Goal: Transaction & Acquisition: Obtain resource

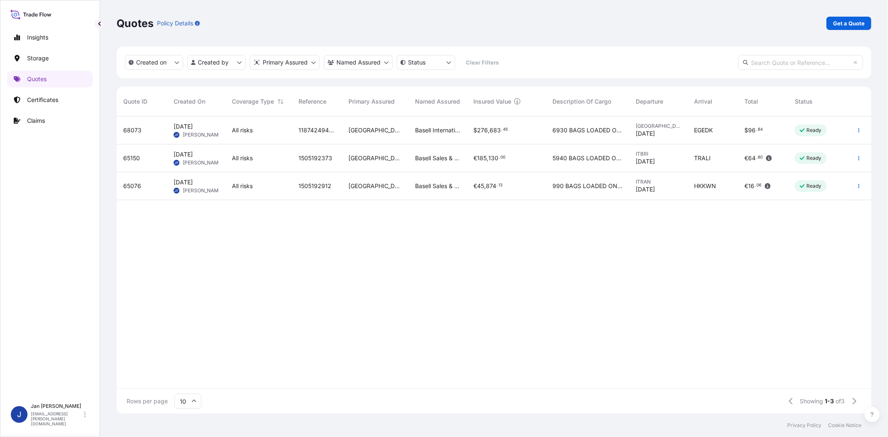
scroll to position [295, 748]
click at [862, 20] on p "Get a Quote" at bounding box center [849, 23] width 32 height 8
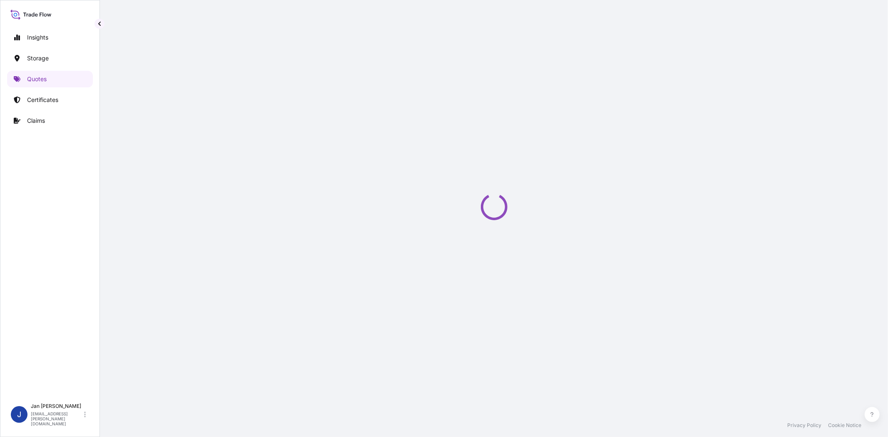
select select "Water"
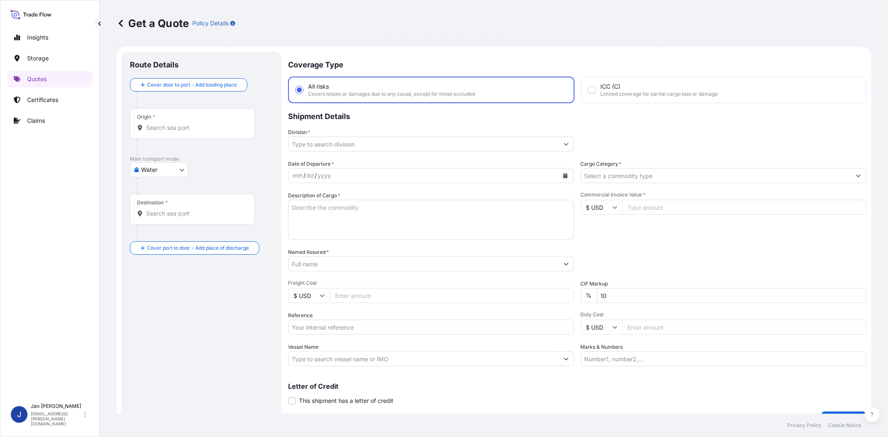
scroll to position [13, 0]
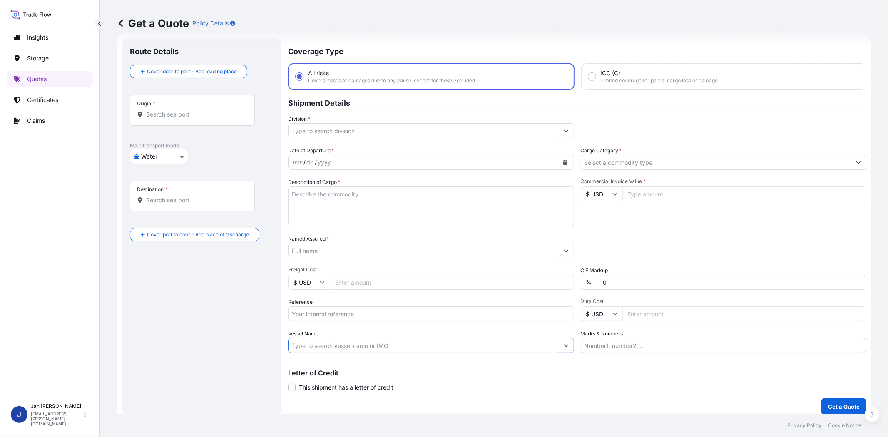
click at [373, 343] on input "Vessel Name" at bounding box center [424, 345] width 270 height 15
paste input "[PERSON_NAME]"
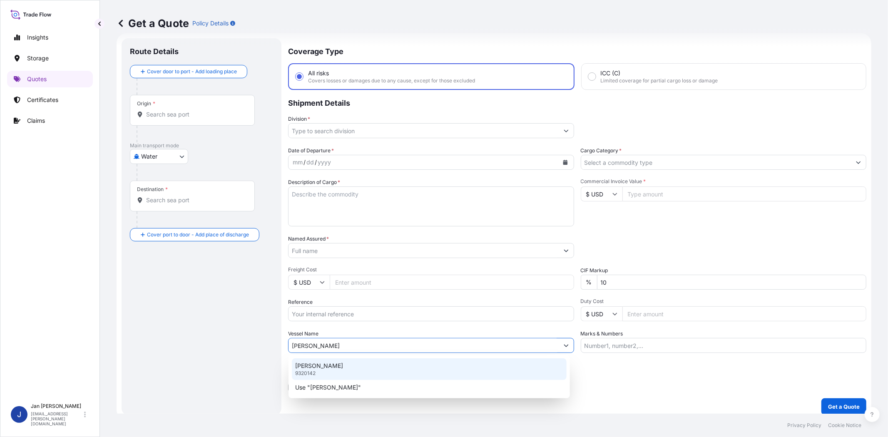
click at [369, 364] on div "[PERSON_NAME] 9320142" at bounding box center [429, 370] width 275 height 22
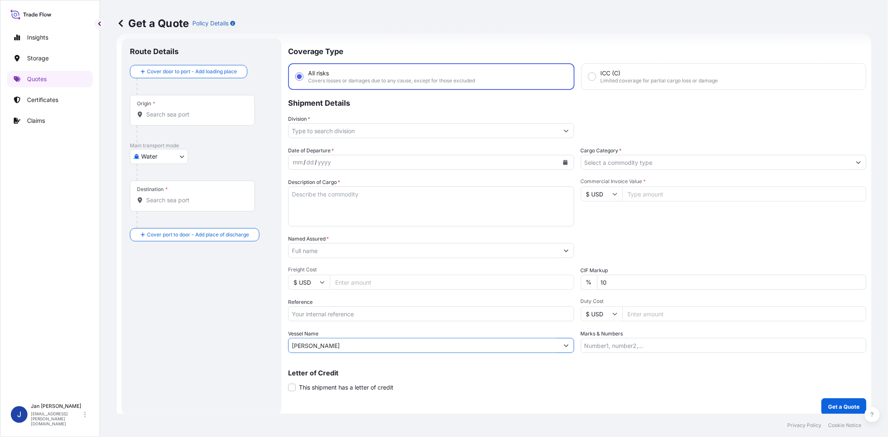
type input "[PERSON_NAME]"
click at [221, 120] on div "Origin *" at bounding box center [192, 110] width 125 height 31
click at [221, 119] on input "Origin *" at bounding box center [195, 114] width 98 height 8
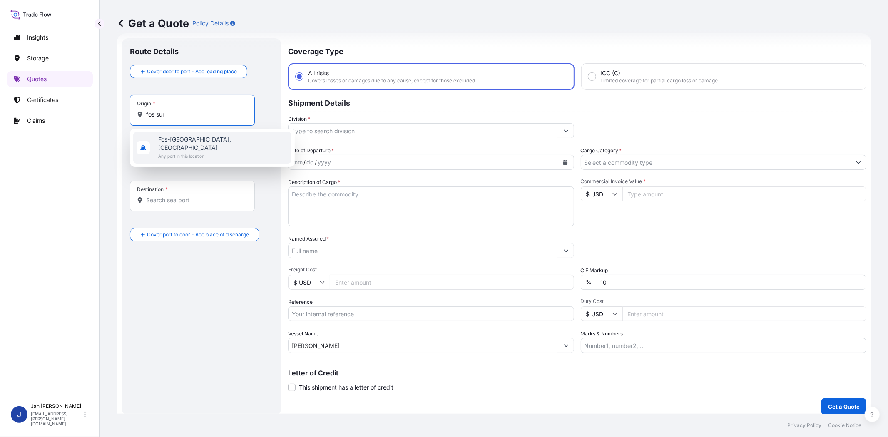
click at [215, 143] on div "[GEOGRAPHIC_DATA], [GEOGRAPHIC_DATA] Any port in this location" at bounding box center [212, 148] width 158 height 32
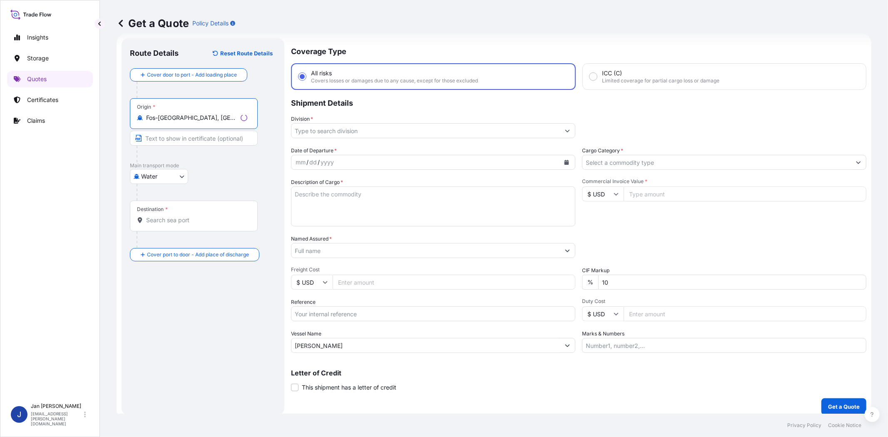
type input "Fos-[GEOGRAPHIC_DATA], [GEOGRAPHIC_DATA]"
click at [201, 221] on input "Destination *" at bounding box center [196, 220] width 101 height 8
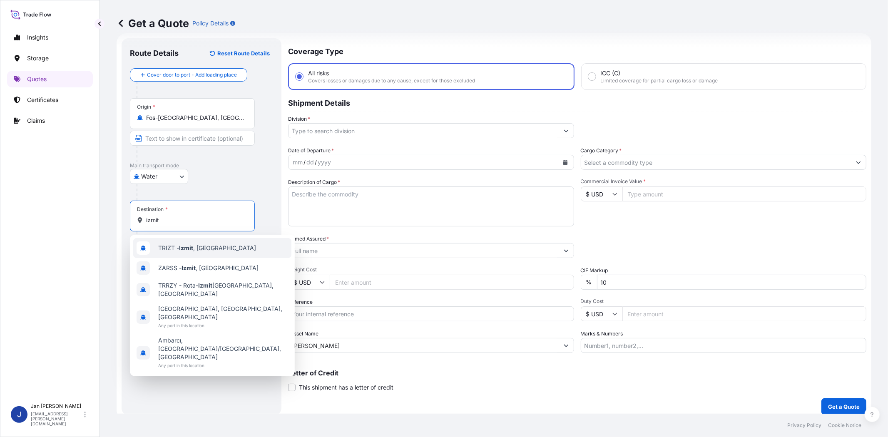
click at [206, 247] on span "TRIZT - [GEOGRAPHIC_DATA] , [GEOGRAPHIC_DATA]" at bounding box center [207, 248] width 98 height 8
type input "TRIZT - [GEOGRAPHIC_DATA], [GEOGRAPHIC_DATA]"
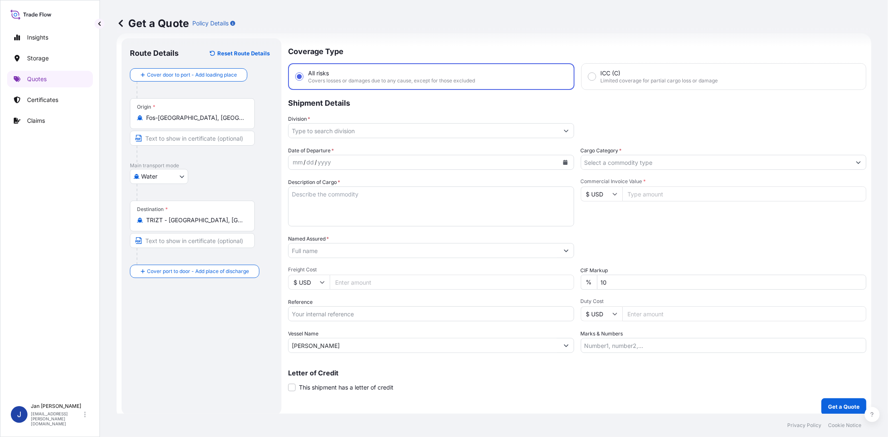
click at [249, 175] on div "Water Air Water Inland" at bounding box center [201, 176] width 143 height 15
click at [725, 159] on input "Cargo Category *" at bounding box center [716, 162] width 270 height 15
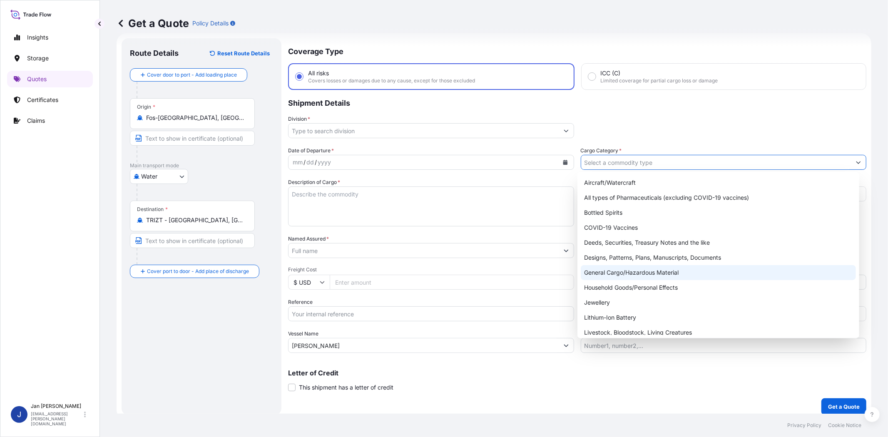
click at [665, 275] on div "General Cargo/Hazardous Material" at bounding box center [718, 272] width 275 height 15
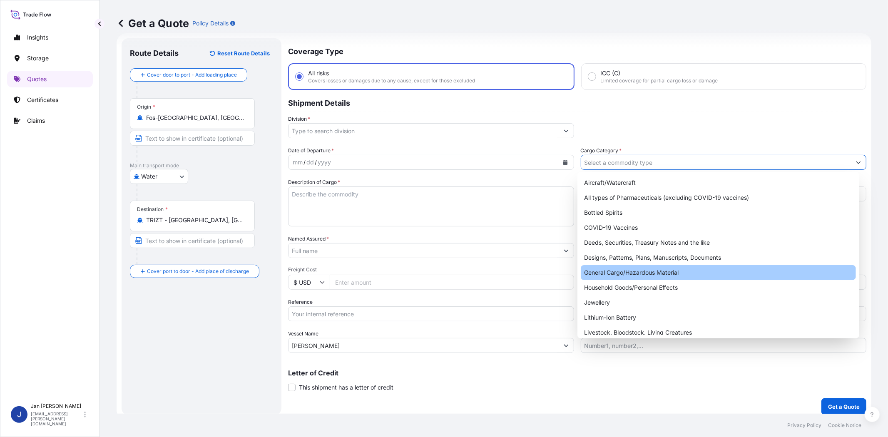
type input "General Cargo/Hazardous Material"
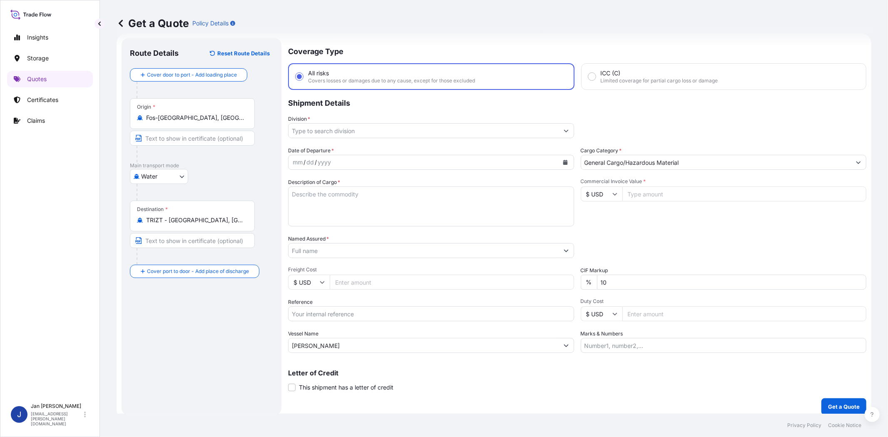
click at [698, 111] on p "Shipment Details" at bounding box center [577, 102] width 578 height 25
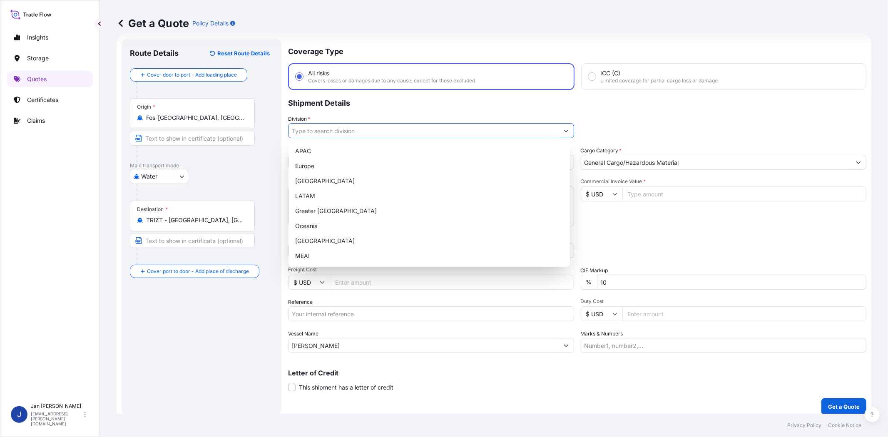
click at [378, 128] on input "Division *" at bounding box center [424, 130] width 270 height 15
click at [364, 172] on div "Europe" at bounding box center [429, 166] width 275 height 15
type input "Europe"
click at [719, 215] on div "Commercial Invoice Value * $ USD" at bounding box center [724, 202] width 286 height 48
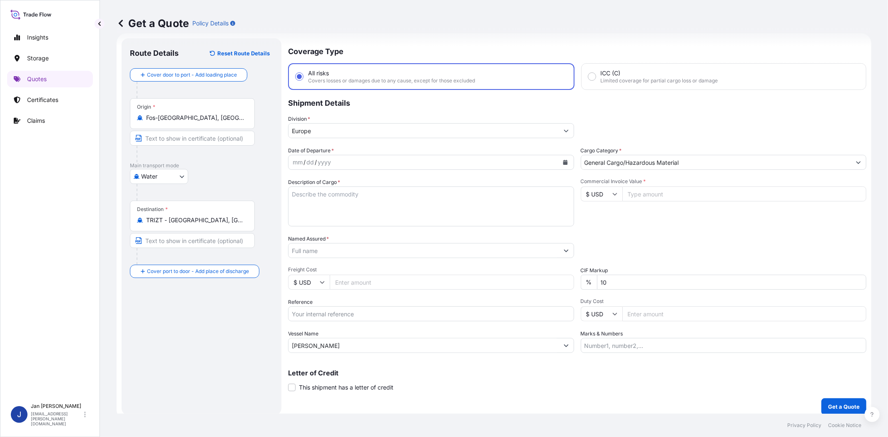
click at [563, 161] on icon "Calendar" at bounding box center [565, 162] width 5 height 5
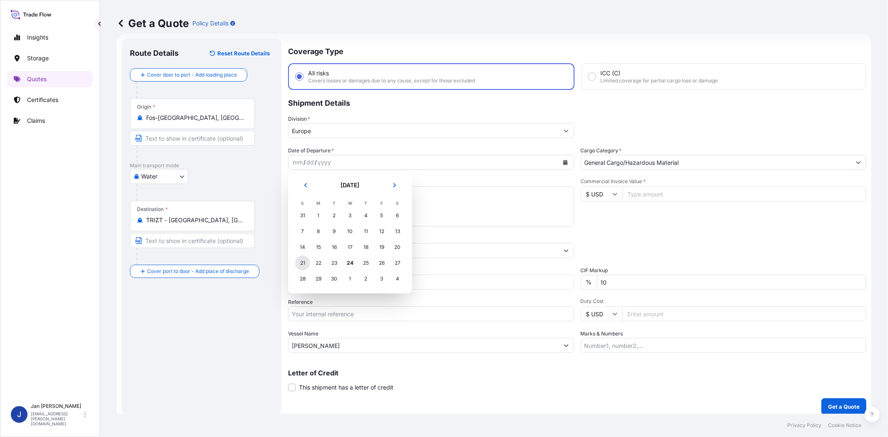
click at [300, 260] on div "21" at bounding box center [302, 263] width 15 height 15
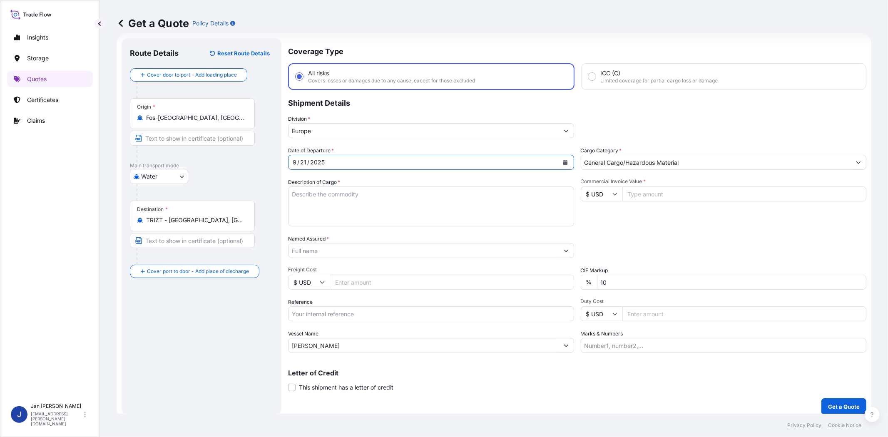
click at [657, 243] on div "Packing Category Type to search a container mode Please select a primary mode o…" at bounding box center [724, 246] width 286 height 23
click at [371, 253] on input "Named Assured *" at bounding box center [424, 250] width 270 height 15
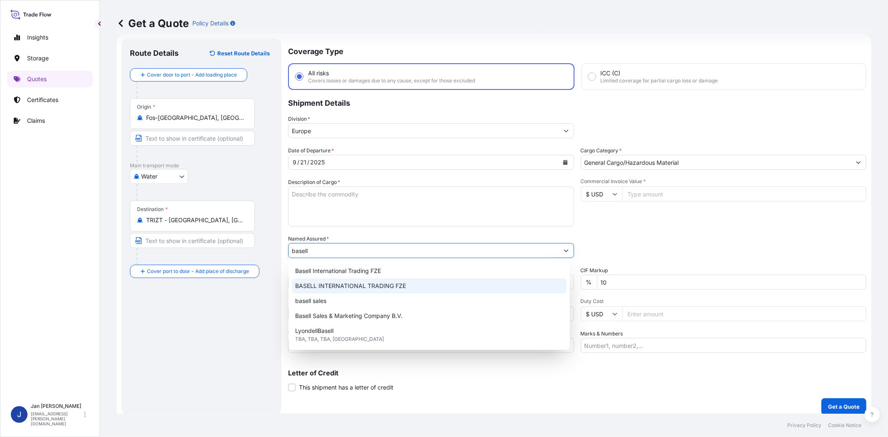
click at [384, 282] on span "BASELL INTERNATIONAL TRADING FZE" at bounding box center [350, 286] width 111 height 8
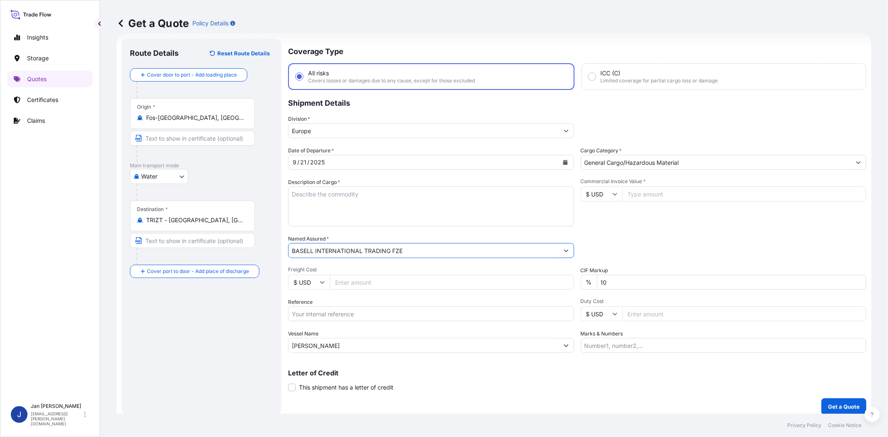
type input "BASELL INTERNATIONAL TRADING FZE"
click at [657, 219] on div "Commercial Invoice Value * $ USD" at bounding box center [724, 202] width 286 height 48
click at [630, 192] on input "Commercial Invoice Value *" at bounding box center [745, 194] width 244 height 15
paste input "36724.55"
type input "36724.55"
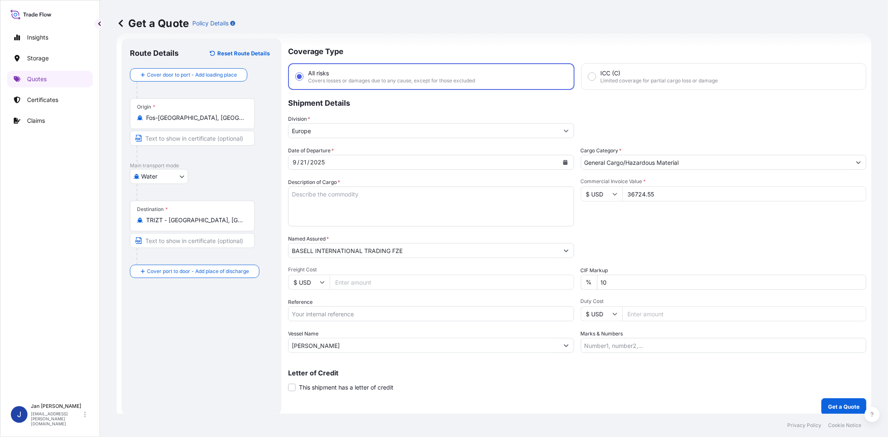
click at [606, 194] on input "$ USD" at bounding box center [602, 194] width 42 height 15
click at [606, 211] on div "€ EUR" at bounding box center [598, 216] width 35 height 16
type input "€ EUR"
click at [635, 224] on div "Commercial Invoice Value * € EUR 36724.55" at bounding box center [724, 202] width 286 height 48
click at [468, 311] on input "Reference" at bounding box center [431, 314] width 286 height 15
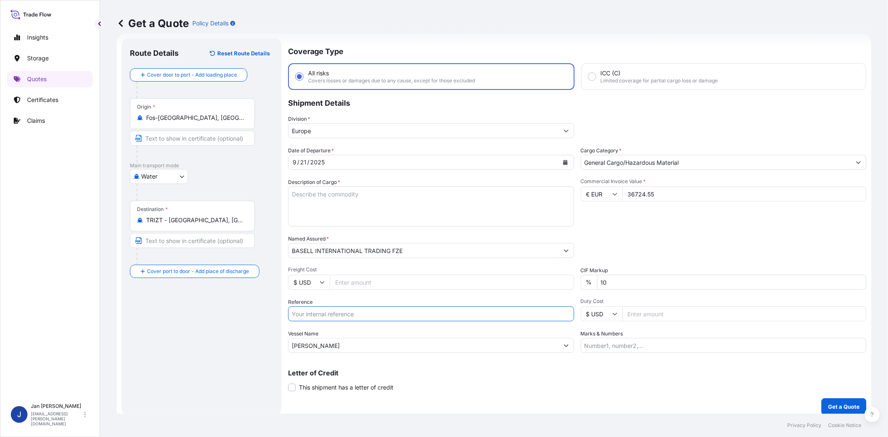
paste input "1187418561 // 5013185207 5013179529 304235817"
type input "1187418561 // 5013185207 5013179529 304235817"
click at [633, 235] on div "Packing Category Type to search a container mode Please select a primary mode o…" at bounding box center [724, 246] width 286 height 23
click at [378, 208] on textarea "Description of Cargo *" at bounding box center [431, 207] width 286 height 40
paste textarea "BAGS LOADED ONTO 18 PALLETS LOADED INTO 1 40' HIGH CUBE CONTAINER MOPLEN EP3307"
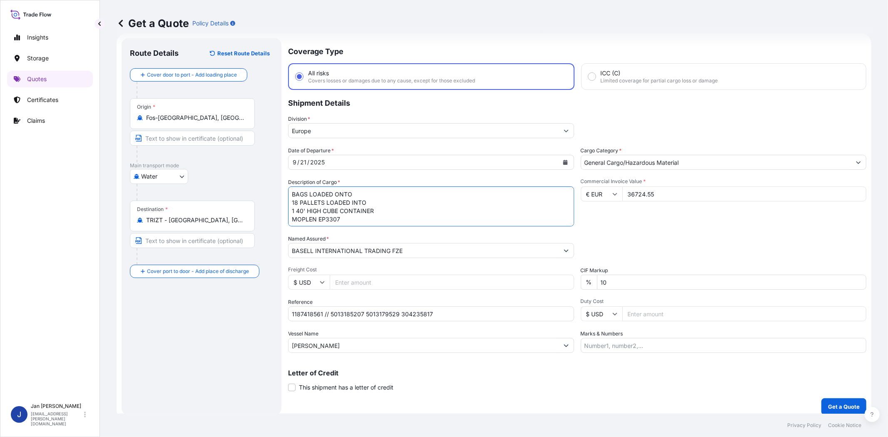
click at [291, 193] on textarea "BAGS LOADED ONTO 18 PALLETS LOADED INTO 1 40' HIGH CUBE CONTAINER MOPLEN EP3307" at bounding box center [431, 207] width 286 height 40
type textarea "990 BAGS LOADED ONTO 18 PALLETS LOADED INTO 1 40' HIGH CUBE CONTAINER MOPLEN EP…"
click at [644, 236] on div "Packing Category Type to search a container mode Please select a primary mode o…" at bounding box center [724, 246] width 286 height 23
click at [658, 344] on input "Marks & Numbers" at bounding box center [724, 345] width 286 height 15
paste input "ULTRA PLASTIK / [GEOGRAPHIC_DATA]"
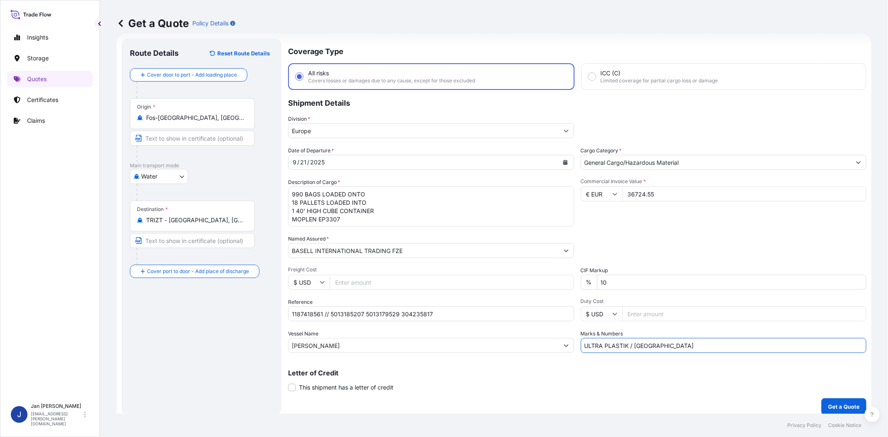
type input "ULTRA PLASTIK / [GEOGRAPHIC_DATA]"
click at [683, 370] on p "Letter of Credit" at bounding box center [577, 373] width 578 height 7
click at [831, 403] on p "Get a Quote" at bounding box center [844, 407] width 32 height 8
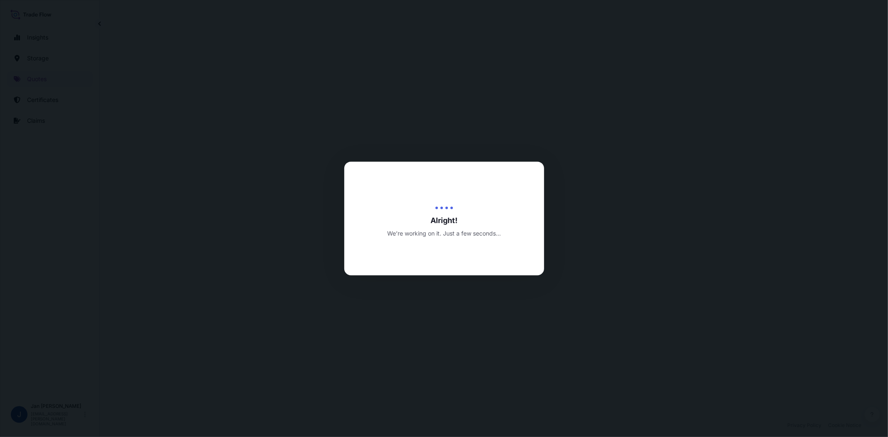
select select "Water"
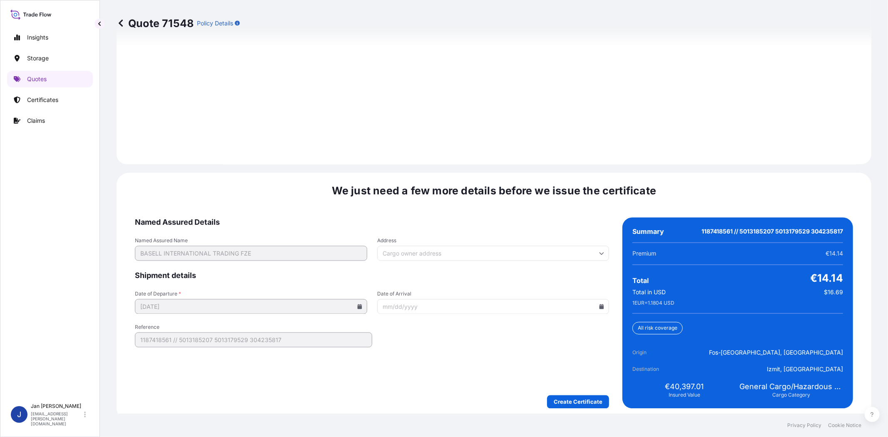
scroll to position [1150, 0]
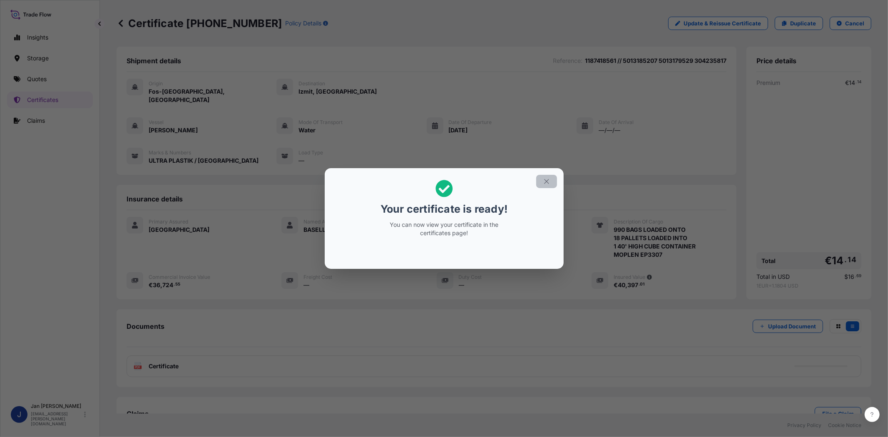
click at [550, 178] on icon "button" at bounding box center [546, 181] width 7 height 7
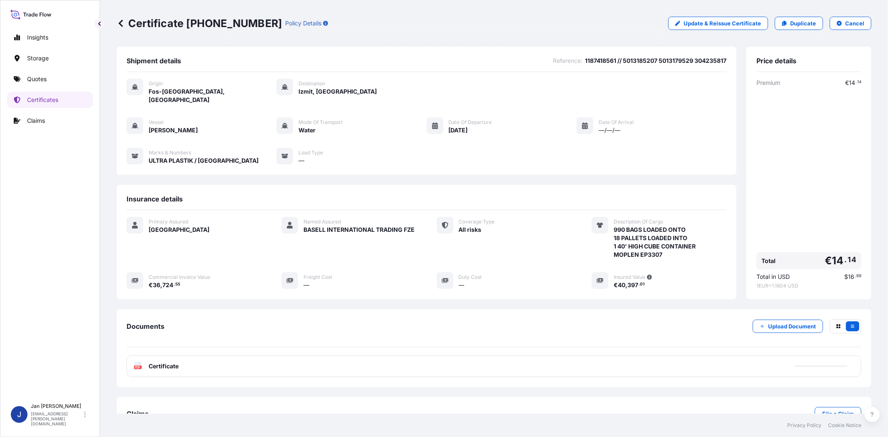
scroll to position [18, 0]
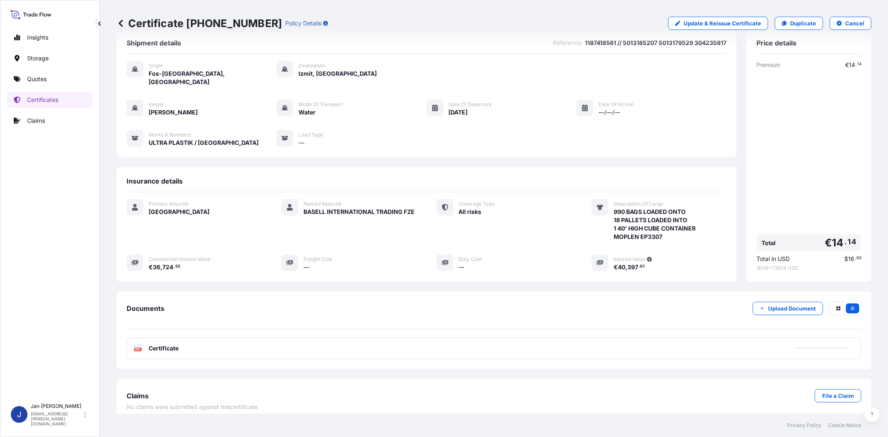
click at [137, 348] on text "PDF" at bounding box center [137, 349] width 5 height 3
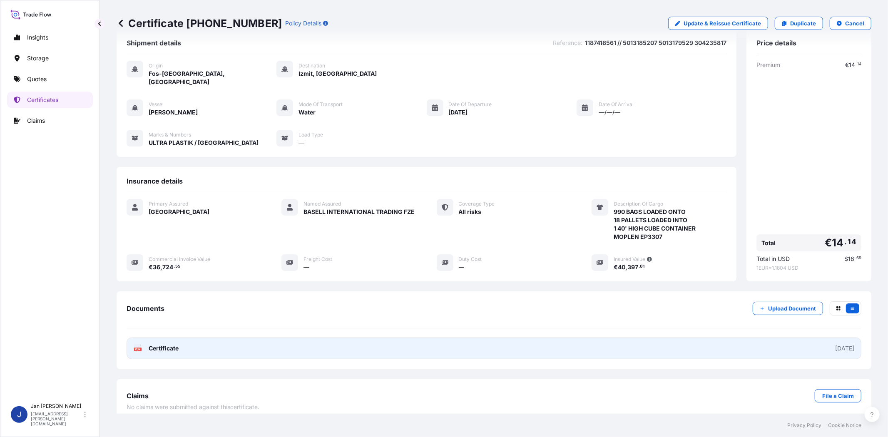
click at [137, 348] on text "PDF" at bounding box center [137, 349] width 5 height 3
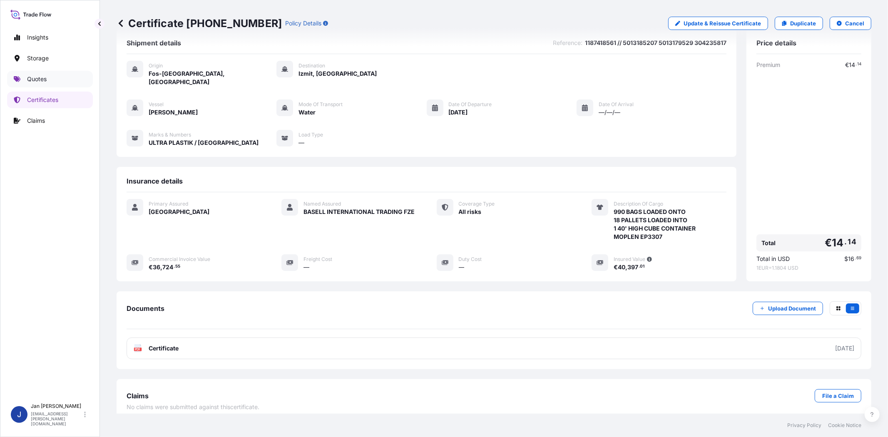
click at [44, 82] on p "Quotes" at bounding box center [37, 79] width 20 height 8
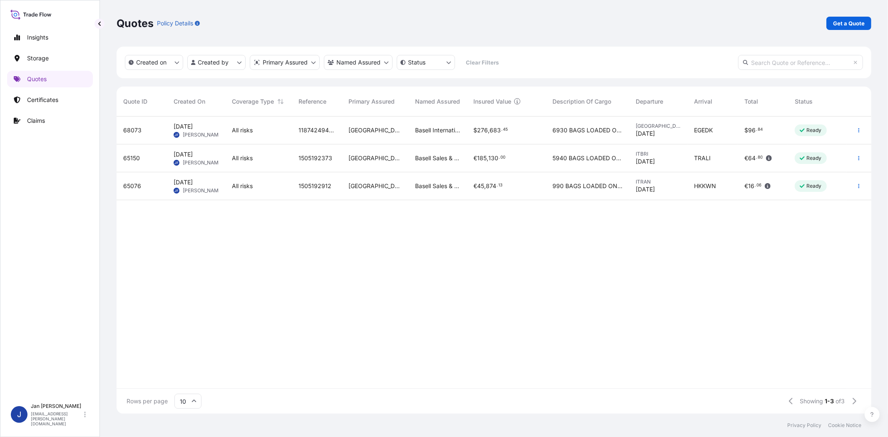
scroll to position [295, 748]
click at [855, 20] on p "Get a Quote" at bounding box center [849, 23] width 32 height 8
select select "Water"
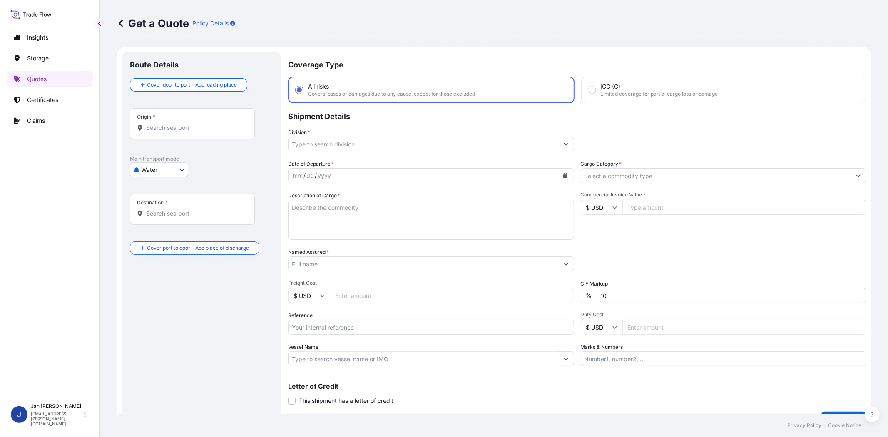
scroll to position [13, 0]
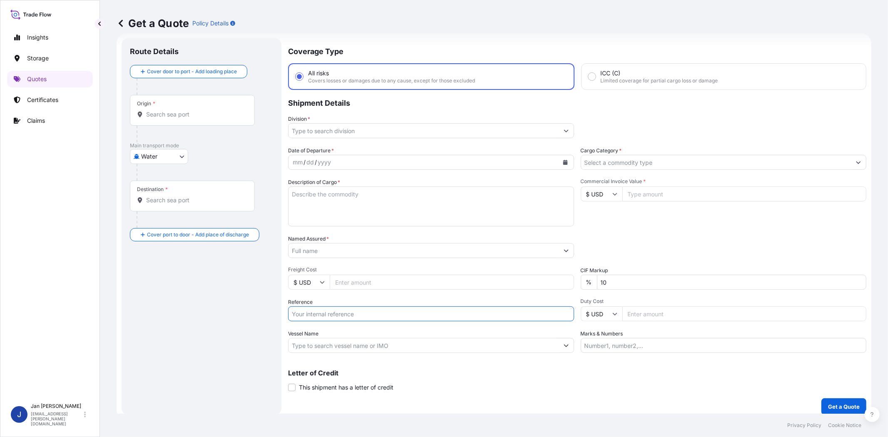
click at [364, 314] on input "Reference" at bounding box center [431, 314] width 286 height 15
paste input "1187441814 // 5013251849 5013249910 304271489"
type input "1187441814 // 5013251849 5013249910 304271489"
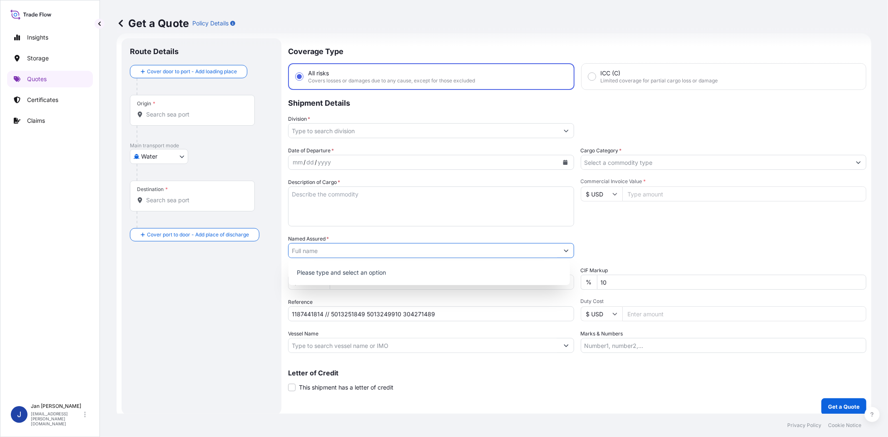
click at [379, 247] on input "Named Assured *" at bounding box center [424, 250] width 270 height 15
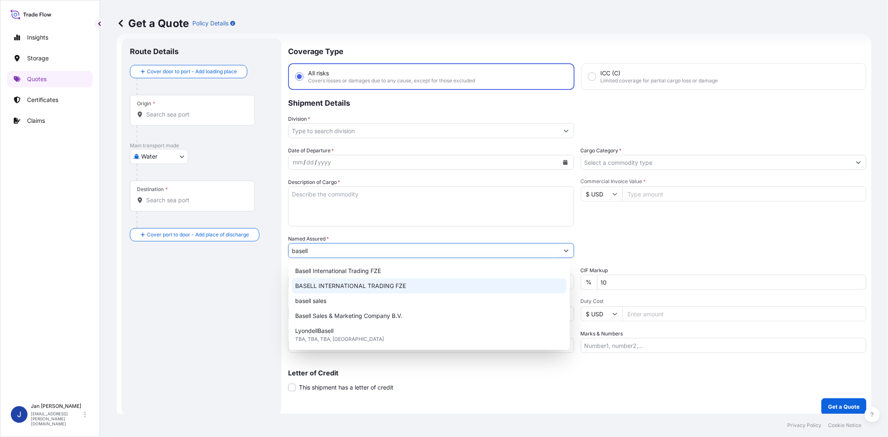
click at [396, 285] on span "BASELL INTERNATIONAL TRADING FZE" at bounding box center [350, 286] width 111 height 8
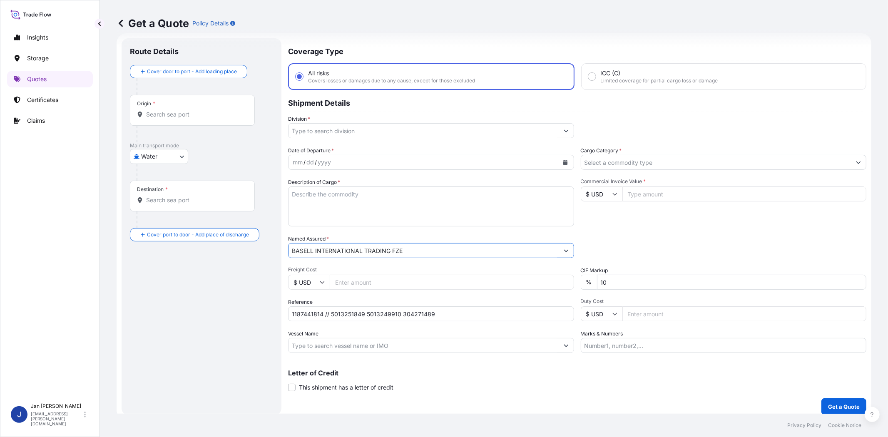
type input "BASELL INTERNATIONAL TRADING FZE"
click at [638, 224] on div "Commercial Invoice Value * $ USD" at bounding box center [724, 202] width 286 height 48
click at [632, 167] on input "Cargo Category *" at bounding box center [716, 162] width 270 height 15
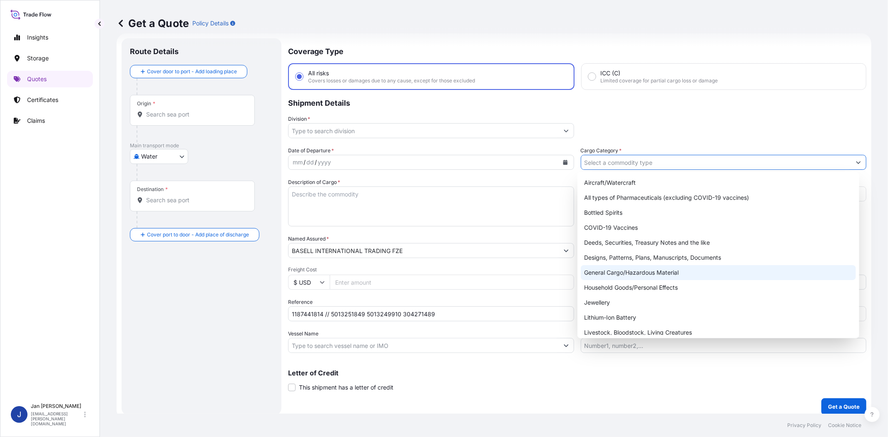
click at [630, 267] on div "General Cargo/Hazardous Material" at bounding box center [718, 272] width 275 height 15
type input "General Cargo/Hazardous Material"
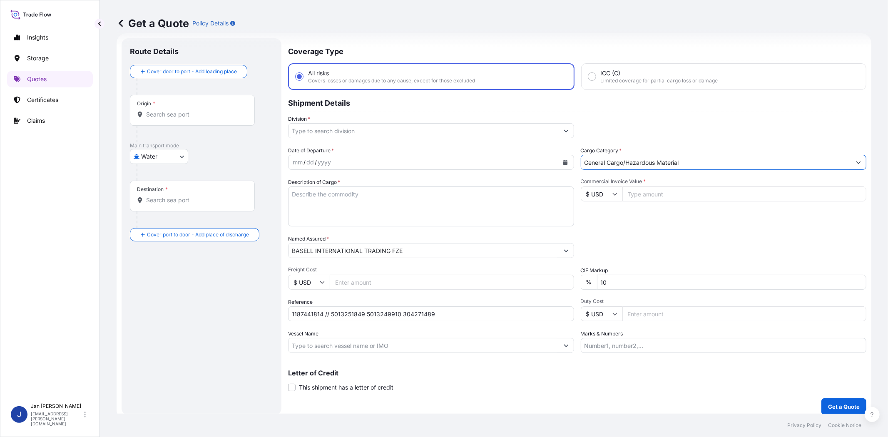
click at [447, 124] on input "Division *" at bounding box center [424, 130] width 270 height 15
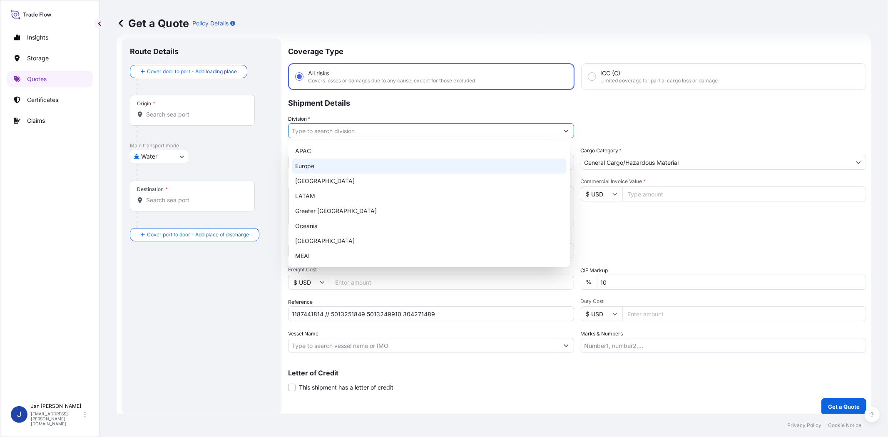
click at [428, 173] on div "Europe" at bounding box center [429, 166] width 275 height 15
type input "Europe"
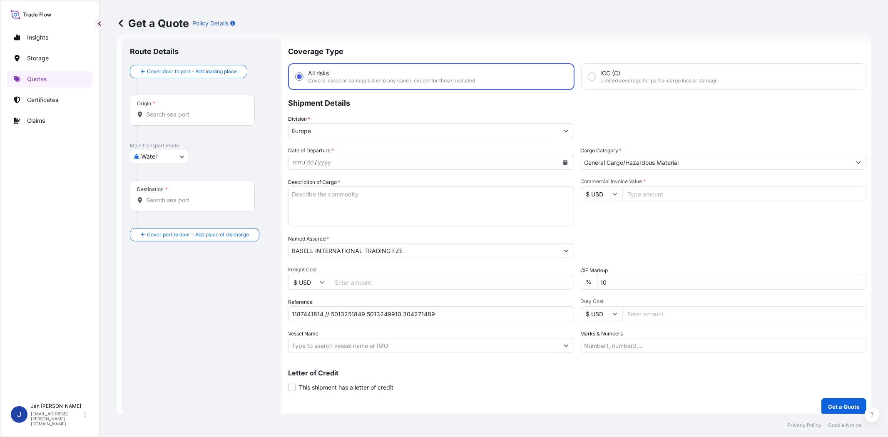
click at [622, 220] on div "Commercial Invoice Value * $ USD" at bounding box center [724, 202] width 286 height 48
click at [563, 161] on icon "Calendar" at bounding box center [565, 162] width 5 height 5
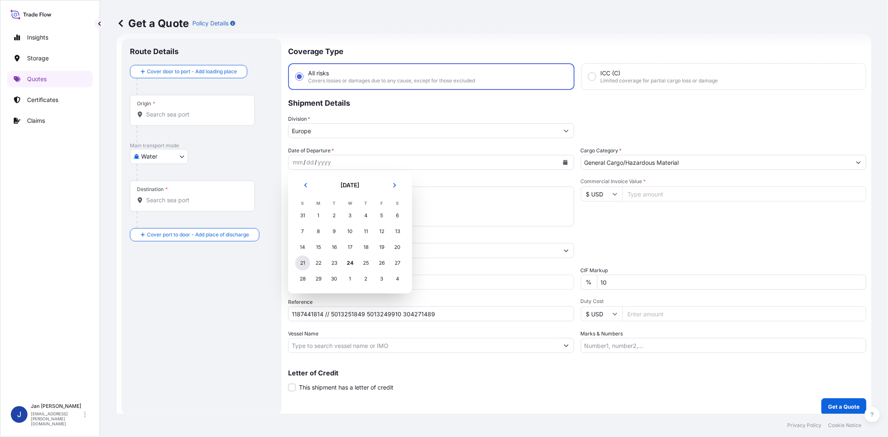
click at [297, 263] on div "21" at bounding box center [302, 263] width 15 height 15
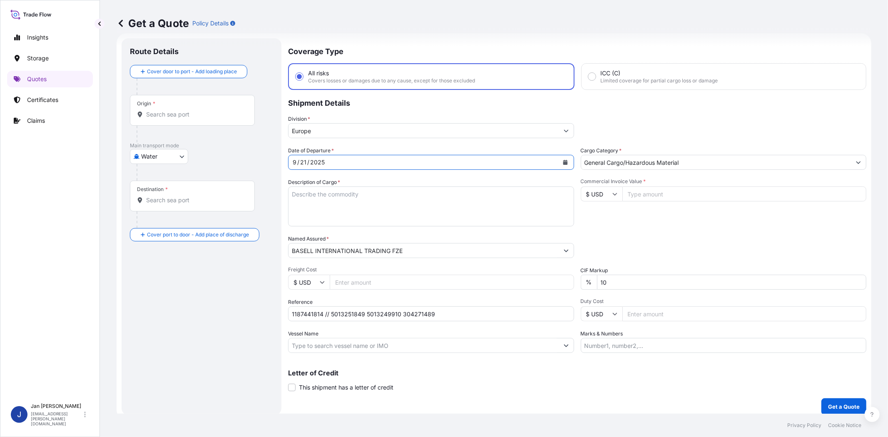
click at [680, 240] on div "Packing Category Type to search a container mode Please select a primary mode o…" at bounding box center [724, 246] width 286 height 23
click at [648, 190] on input "Commercial Invoice Value *" at bounding box center [745, 194] width 244 height 15
paste input "48597.13"
type input "48597.13"
drag, startPoint x: 597, startPoint y: 193, endPoint x: 595, endPoint y: 202, distance: 9.5
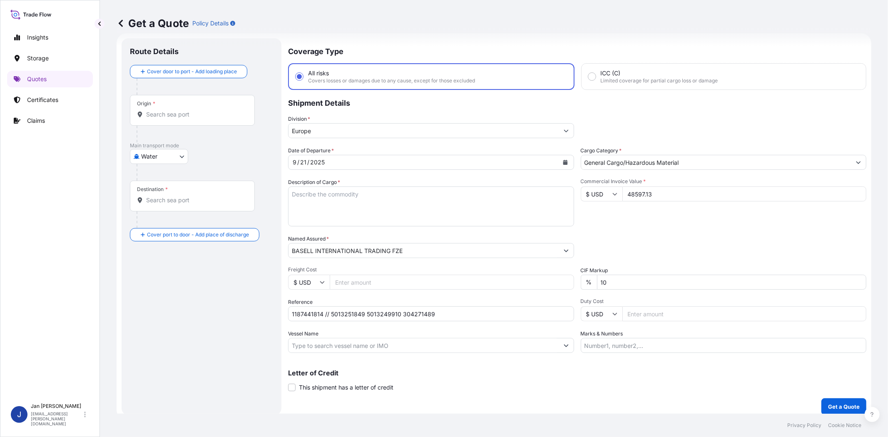
click at [596, 193] on input "$ USD" at bounding box center [602, 194] width 42 height 15
click at [596, 212] on div "€ EUR" at bounding box center [598, 216] width 35 height 16
type input "€ EUR"
click at [665, 221] on div "Commercial Invoice Value * € EUR 48597.13" at bounding box center [724, 202] width 286 height 48
click at [349, 345] on input "Vessel Name" at bounding box center [424, 345] width 270 height 15
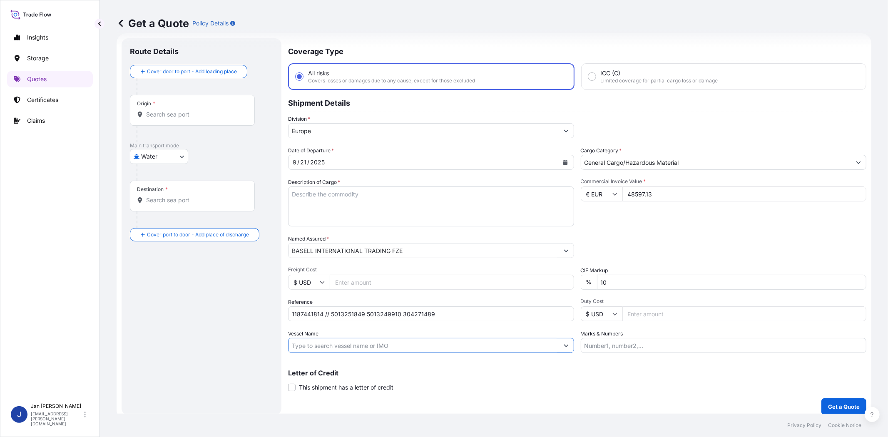
paste input "[PERSON_NAME]"
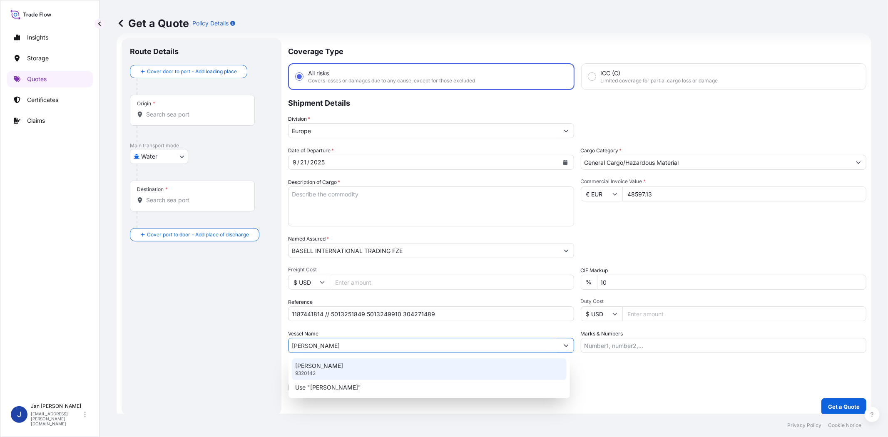
click at [352, 369] on div "[PERSON_NAME] 9320142" at bounding box center [429, 370] width 275 height 22
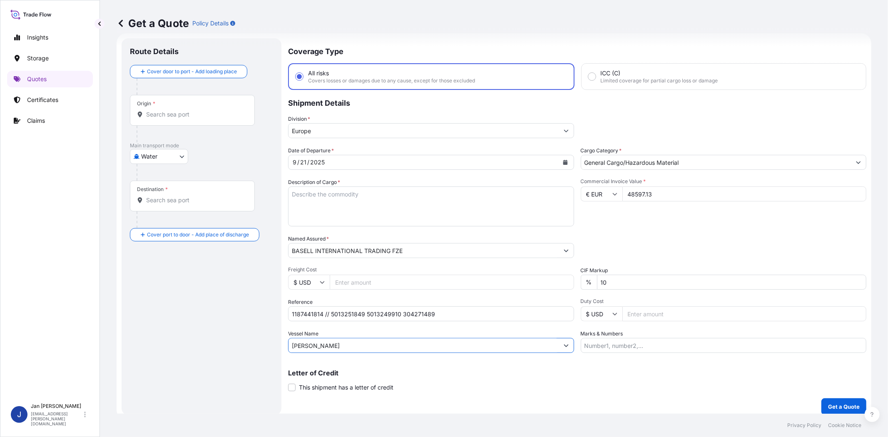
type input "[PERSON_NAME]"
click at [171, 120] on div "Origin *" at bounding box center [192, 110] width 125 height 31
click at [171, 119] on input "Origin *" at bounding box center [195, 114] width 98 height 8
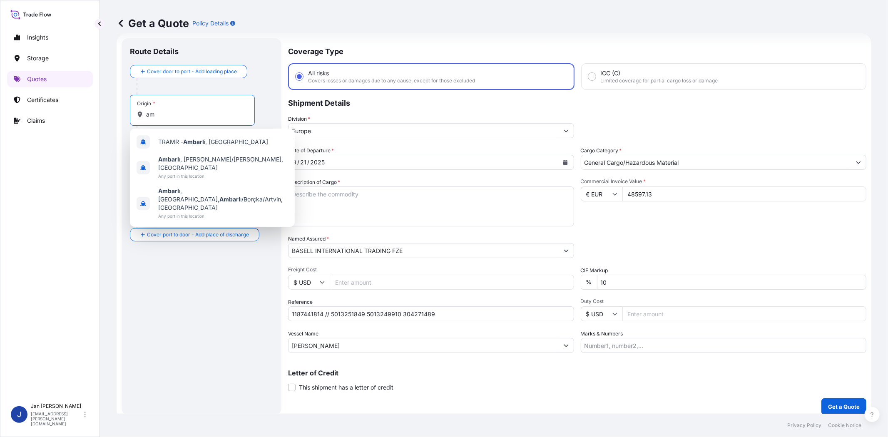
type input "a"
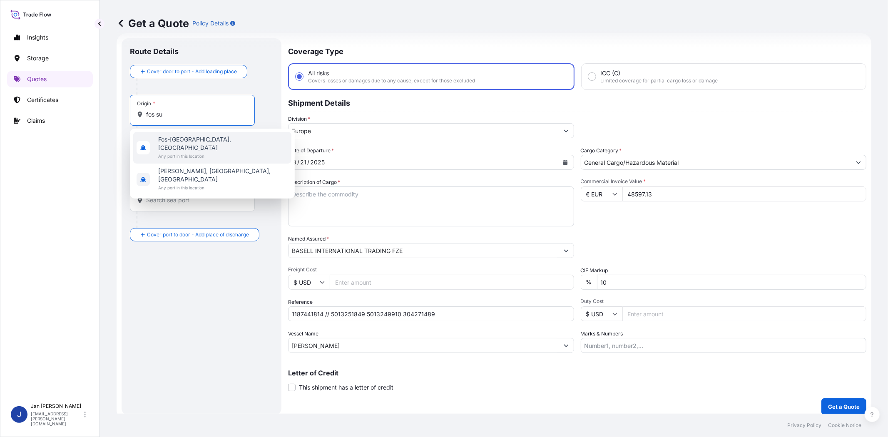
click at [194, 137] on span "Fos-[GEOGRAPHIC_DATA], [GEOGRAPHIC_DATA]" at bounding box center [223, 143] width 130 height 17
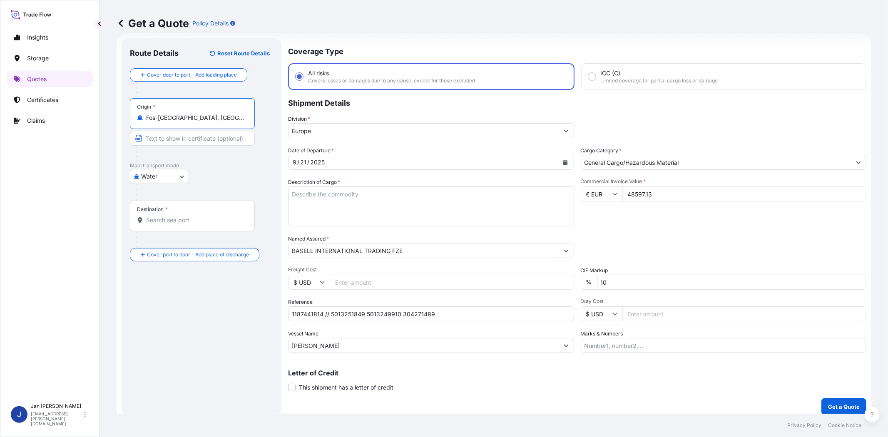
type input "Fos-[GEOGRAPHIC_DATA], [GEOGRAPHIC_DATA]"
click at [193, 222] on input "Destination *" at bounding box center [196, 220] width 101 height 8
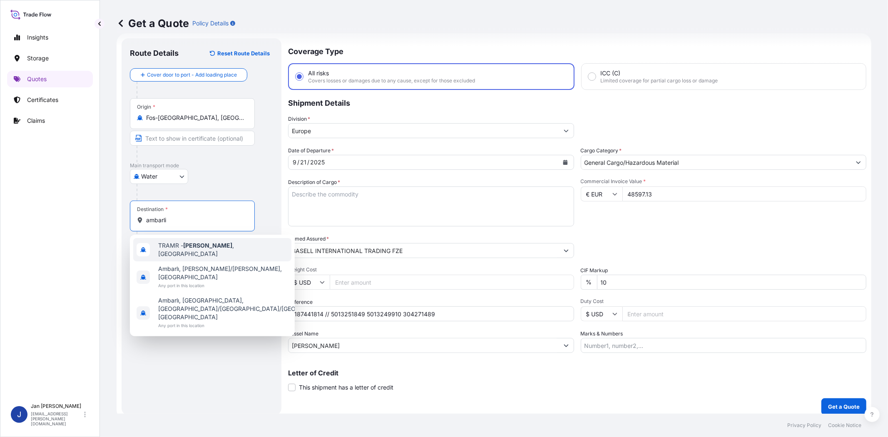
click at [194, 254] on div "TRAMR - [GEOGRAPHIC_DATA] , [GEOGRAPHIC_DATA]" at bounding box center [212, 249] width 158 height 23
type input "TRAMR - [GEOGRAPHIC_DATA], [GEOGRAPHIC_DATA]"
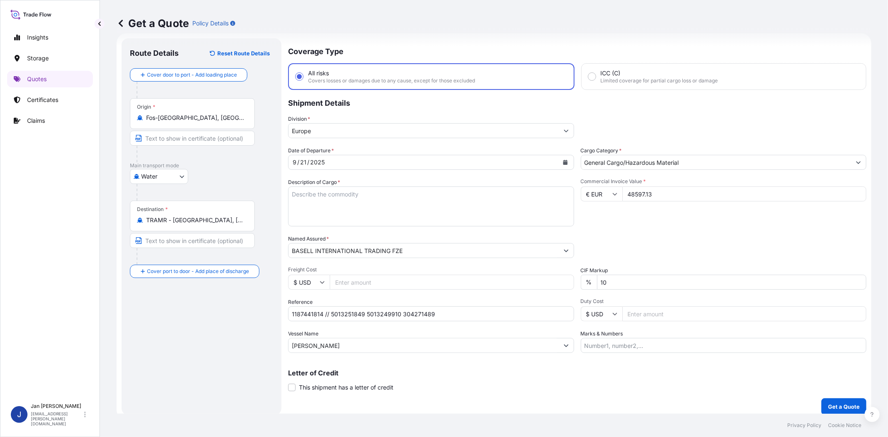
click at [224, 182] on div "Water Air Water Inland" at bounding box center [201, 176] width 143 height 15
click at [507, 205] on textarea "Description of Cargo *" at bounding box center [431, 207] width 286 height 40
paste textarea "BAGS LOADED ONTO 36 PALLETS LOADED INTO 2 40' HIGH CUBE CONTAINER LUPOLEN 2426H"
click at [293, 193] on textarea "BAGS LOADED ONTO 36 PALLETS LOADED INTO 2 40' HIGH CUBE CONTAINER LUPOLEN 2426H" at bounding box center [431, 207] width 286 height 40
type textarea "1980 BAGS LOADED ONTO 36 PALLETS LOADED INTO 2 40' HIGH CUBE CONTAINER LUPOLEN …"
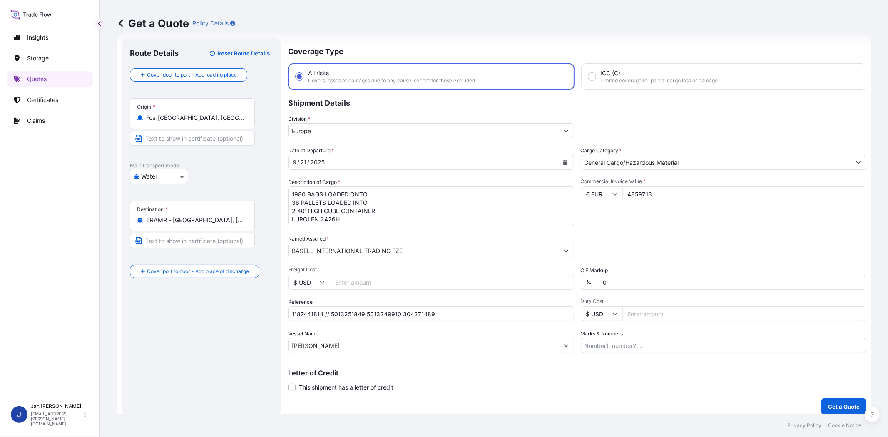
click at [675, 219] on div "Commercial Invoice Value * € EUR 48597.13" at bounding box center [724, 202] width 286 height 48
click at [830, 404] on p "Get a Quote" at bounding box center [844, 407] width 32 height 8
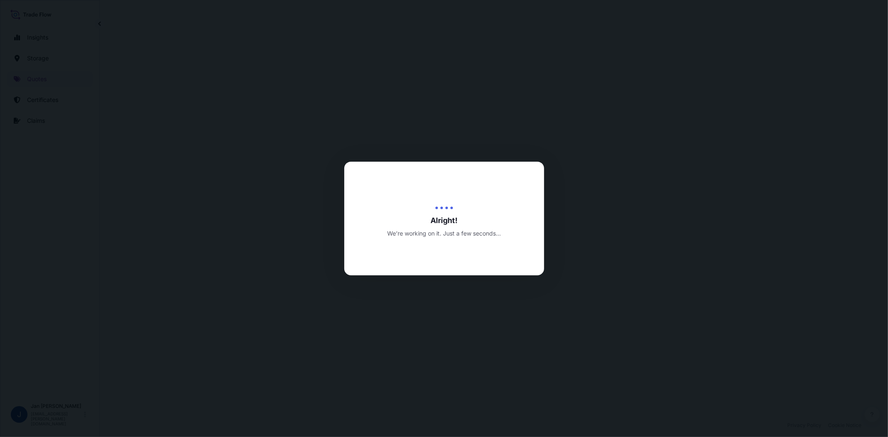
select select "Water"
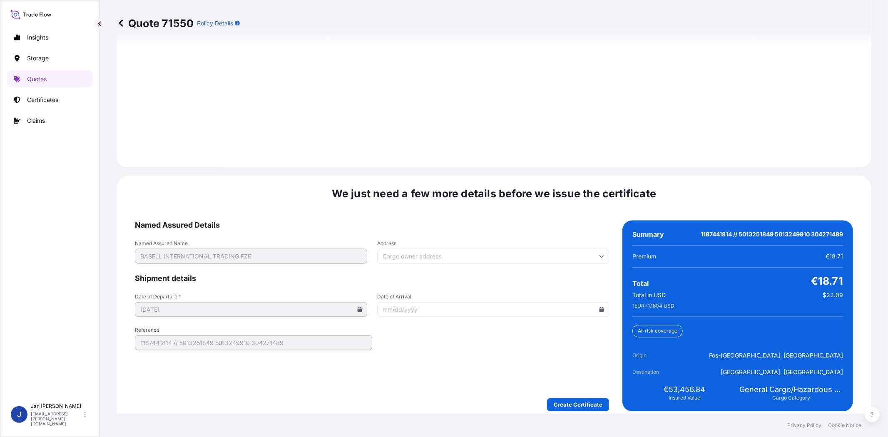
scroll to position [1150, 0]
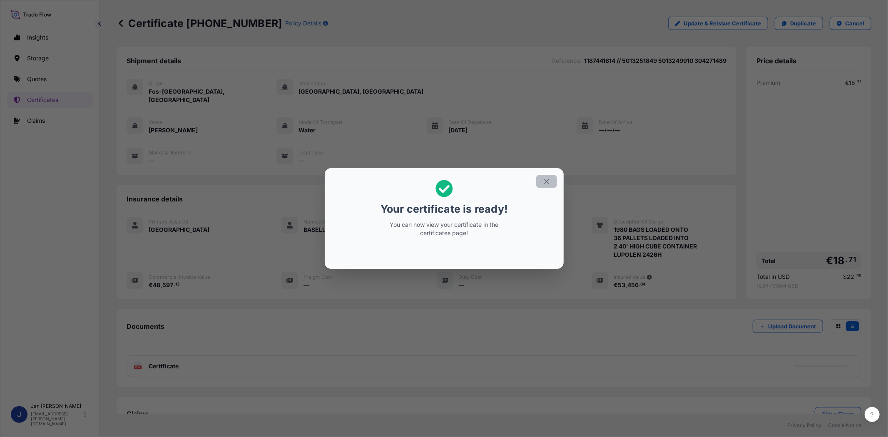
click at [547, 182] on icon "button" at bounding box center [546, 181] width 7 height 7
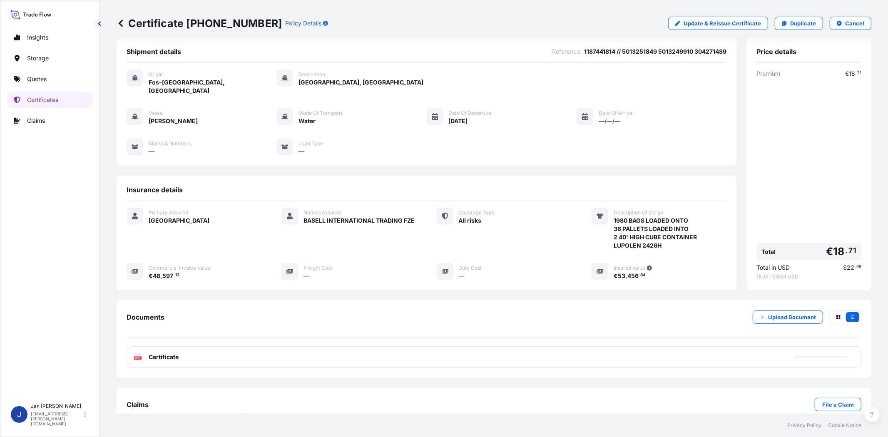
scroll to position [18, 0]
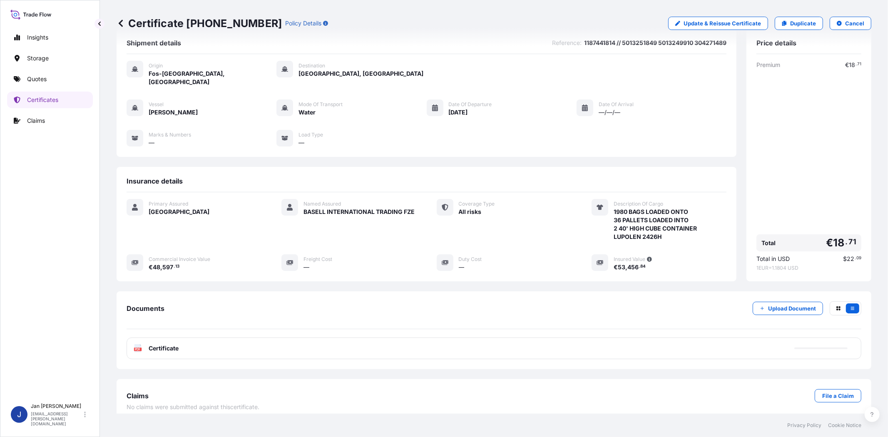
click at [139, 348] on text "PDF" at bounding box center [137, 349] width 5 height 3
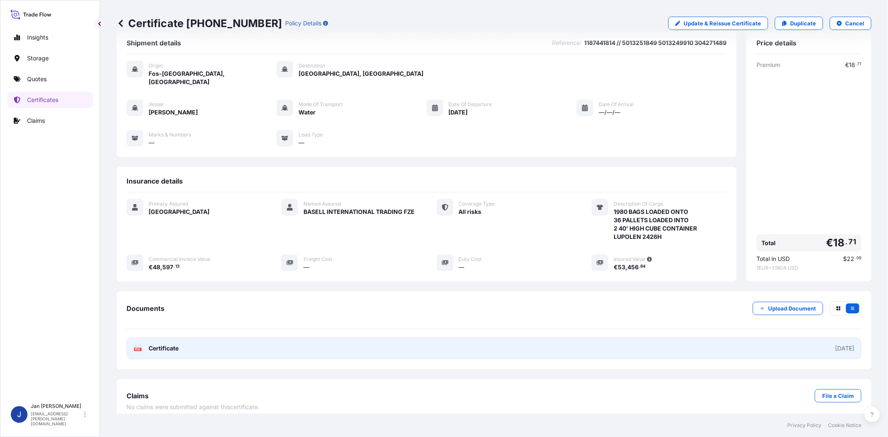
click at [138, 348] on text "PDF" at bounding box center [137, 349] width 5 height 3
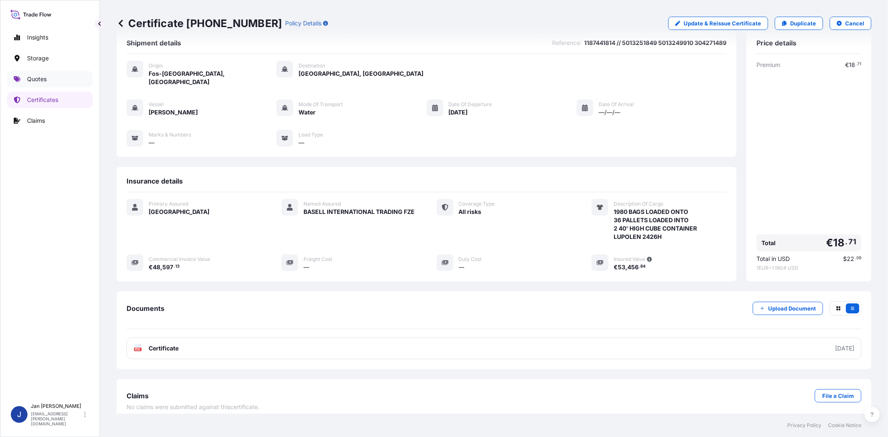
click at [53, 80] on link "Quotes" at bounding box center [50, 79] width 86 height 17
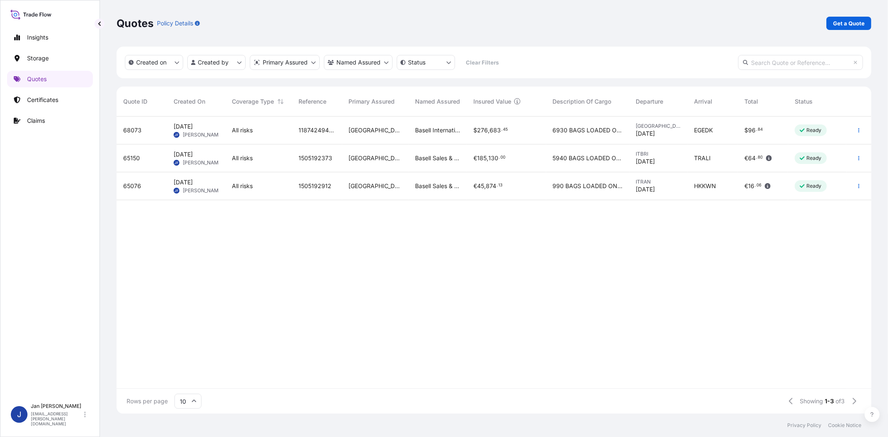
scroll to position [295, 748]
click at [852, 24] on p "Get a Quote" at bounding box center [849, 23] width 32 height 8
select select "Water"
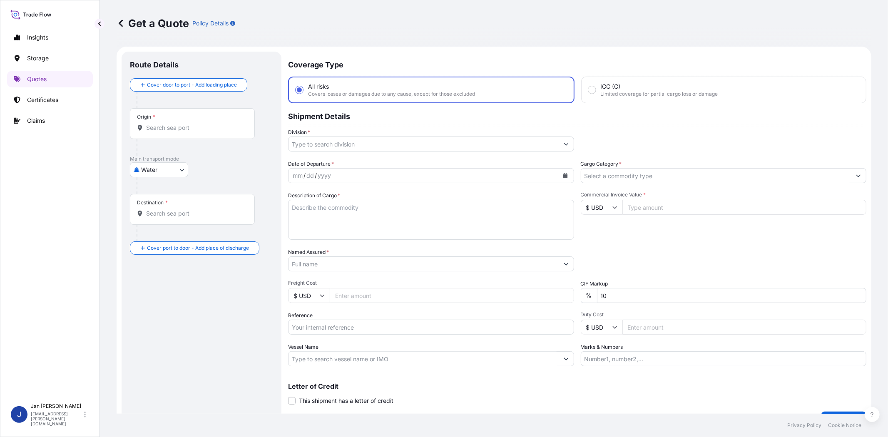
scroll to position [13, 0]
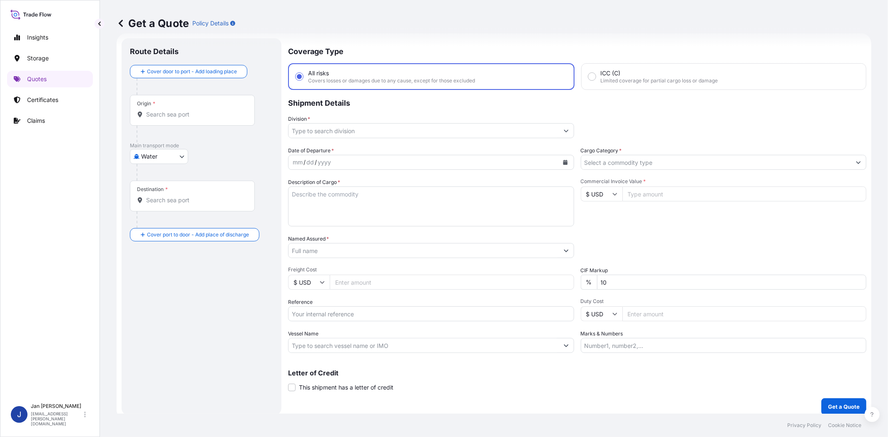
click at [608, 188] on input "$ USD" at bounding box center [602, 194] width 42 height 15
click at [607, 212] on div "€ EUR" at bounding box center [598, 216] width 35 height 16
type input "€ EUR"
click at [650, 197] on input "Commercial Invoice Value *" at bounding box center [745, 194] width 244 height 15
type input "47194.14"
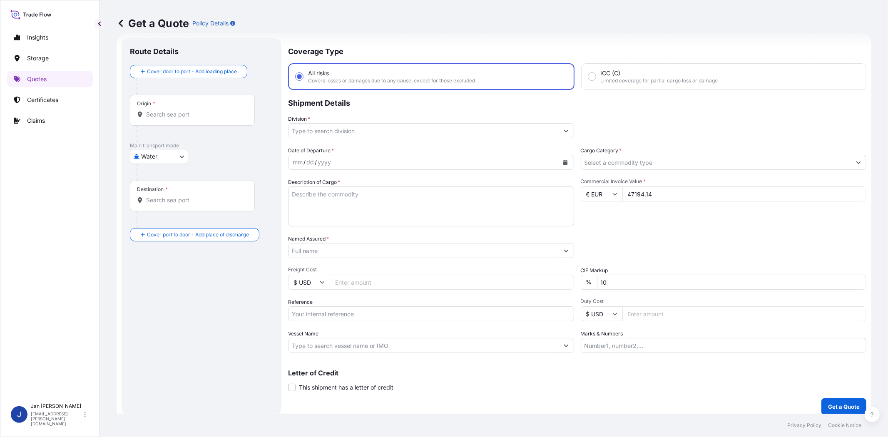
drag, startPoint x: 650, startPoint y: 225, endPoint x: 659, endPoint y: 166, distance: 59.8
click at [650, 225] on div "Commercial Invoice Value * € EUR 47194.14" at bounding box center [724, 202] width 286 height 48
click at [659, 166] on input "Cargo Category *" at bounding box center [716, 162] width 270 height 15
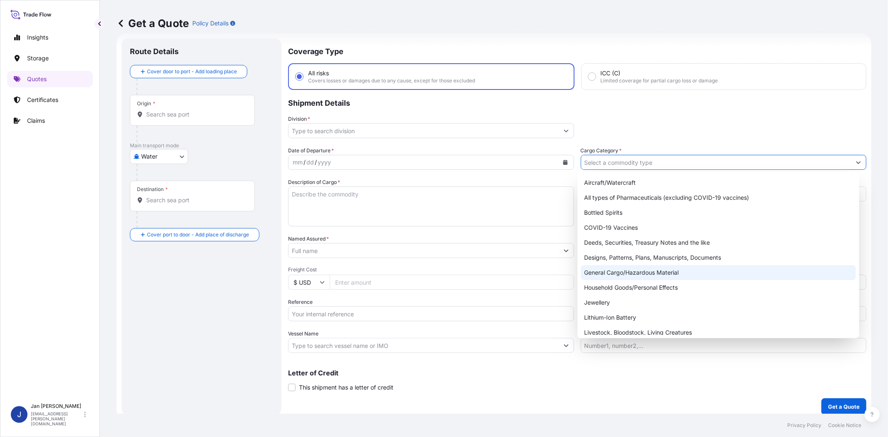
click at [645, 275] on div "General Cargo/Hazardous Material" at bounding box center [718, 272] width 275 height 15
type input "General Cargo/Hazardous Material"
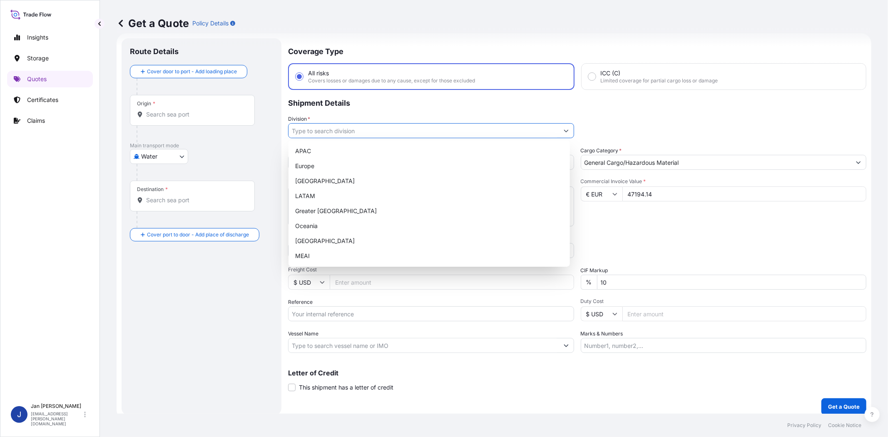
click at [506, 127] on input "Division *" at bounding box center [424, 130] width 270 height 15
click at [490, 161] on div "Europe" at bounding box center [429, 166] width 275 height 15
type input "Europe"
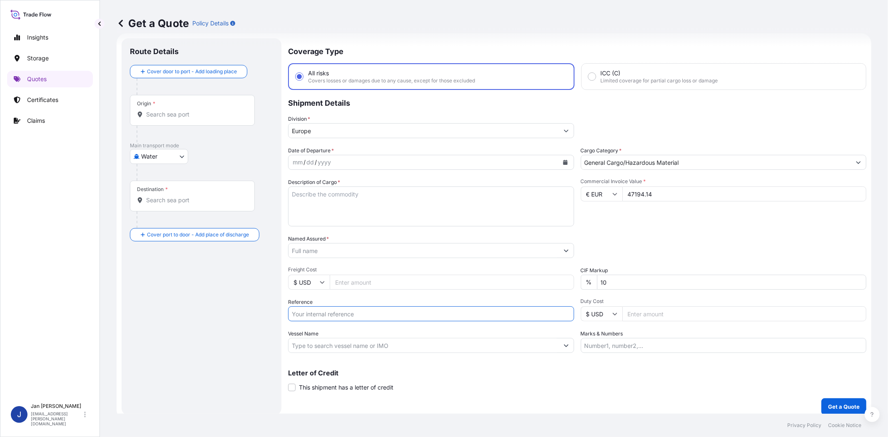
click at [415, 309] on input "Reference" at bounding box center [431, 314] width 286 height 15
click at [410, 252] on input "Named Assured *" at bounding box center [424, 250] width 270 height 15
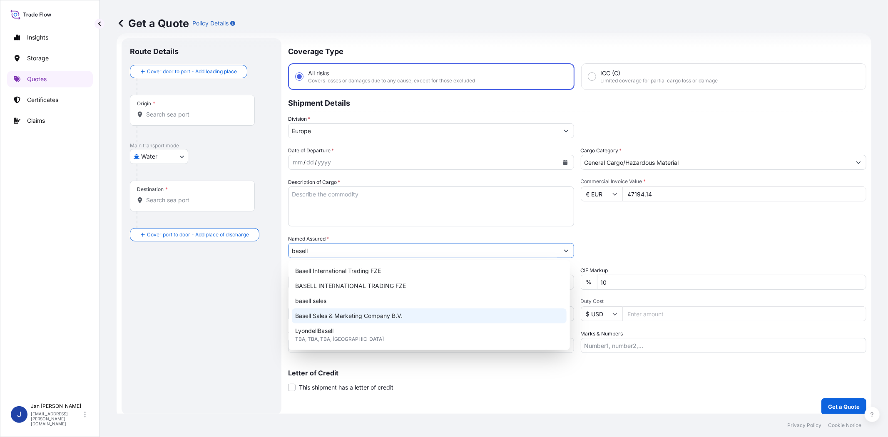
click at [400, 309] on div "Basell Sales & Marketing Company B.V." at bounding box center [429, 316] width 275 height 15
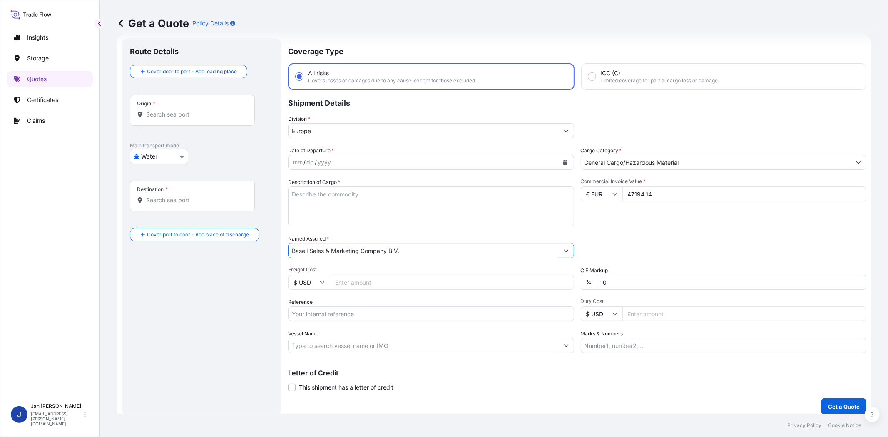
type input "Basell Sales & Marketing Company B.V."
click at [656, 229] on div "Date of Departure * mm / dd / yyyy Cargo Category * General Cargo/Hazardous Mat…" at bounding box center [577, 250] width 578 height 207
click at [406, 316] on input "Reference" at bounding box center [431, 314] width 286 height 15
paste input "1187440567 // 5013140048 304268873"
type input "1187440567 // 5013140048 304268873"
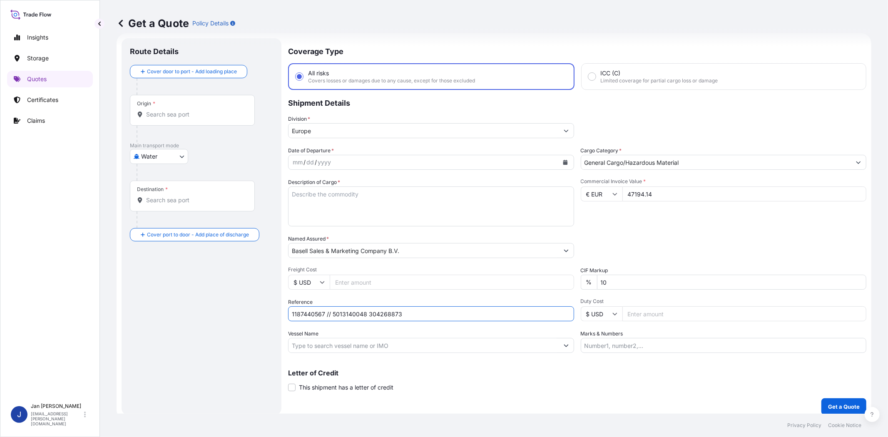
click at [613, 227] on div "Date of Departure * mm / dd / yyyy Cargo Category * General Cargo/Hazardous Mat…" at bounding box center [577, 250] width 578 height 207
click at [563, 160] on icon "Calendar" at bounding box center [565, 162] width 5 height 5
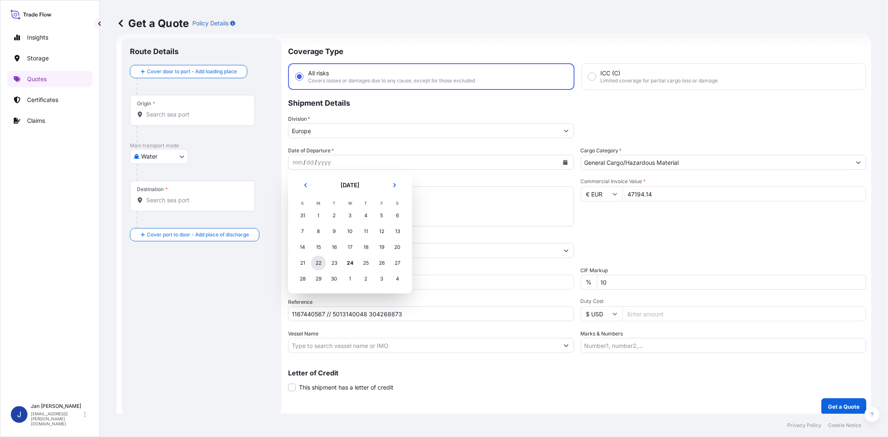
click at [318, 262] on div "22" at bounding box center [318, 263] width 15 height 15
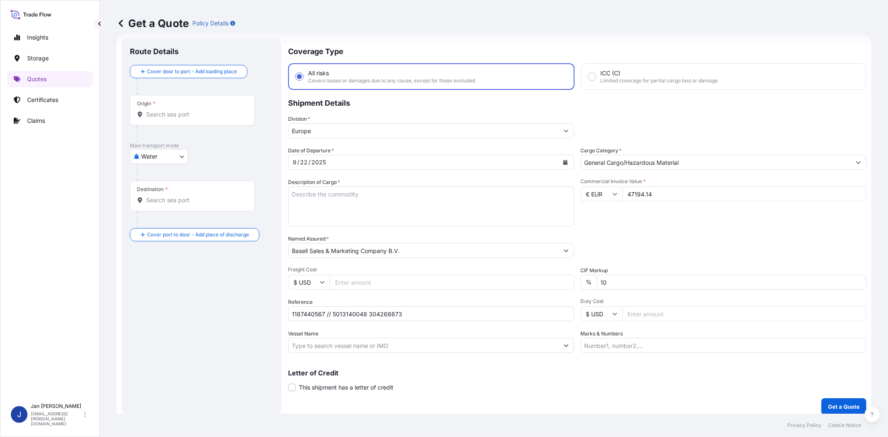
click at [609, 230] on div "Date of Departure * [DATE] Cargo Category * General Cargo/Hazardous Material De…" at bounding box center [577, 250] width 578 height 207
click at [389, 346] on input "Vessel Name" at bounding box center [424, 345] width 270 height 15
paste input "W [GEOGRAPHIC_DATA]"
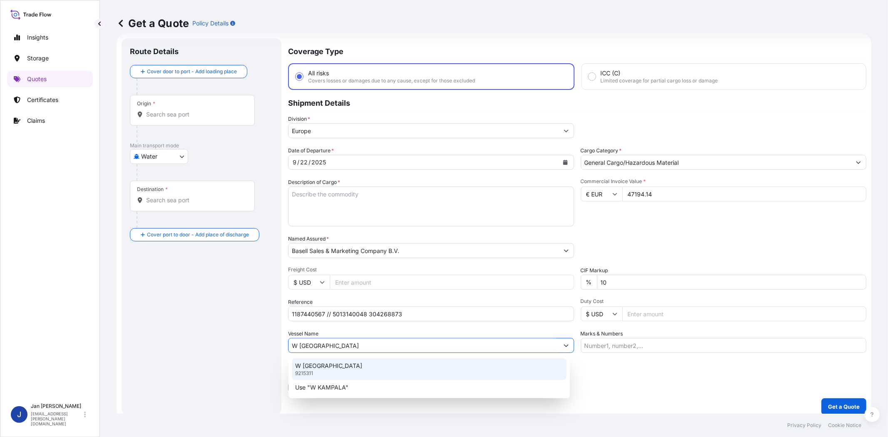
click at [364, 368] on div "W KAMPALA 9215311" at bounding box center [429, 370] width 275 height 22
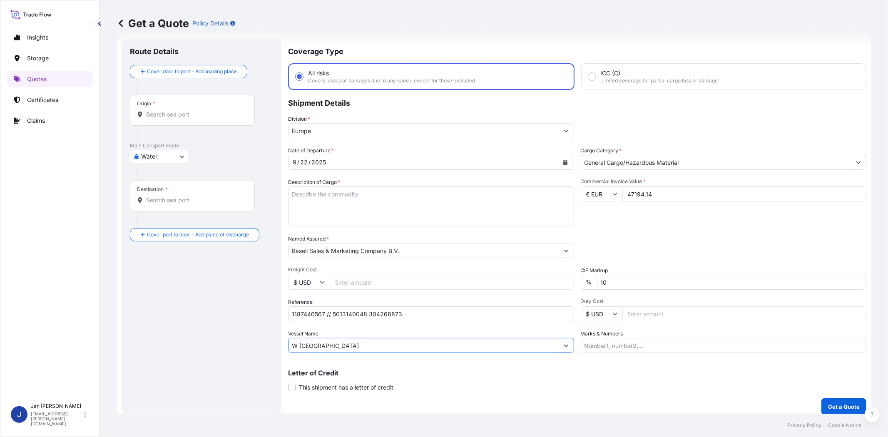
type input "W [GEOGRAPHIC_DATA]"
click at [193, 116] on input "Origin *" at bounding box center [195, 114] width 98 height 8
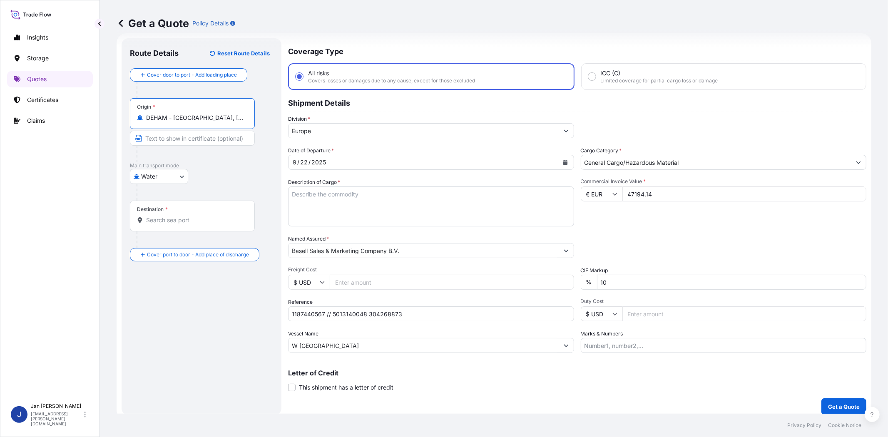
type input "DEHAM - [GEOGRAPHIC_DATA], [GEOGRAPHIC_DATA]"
click at [188, 219] on input "Destination *" at bounding box center [195, 220] width 98 height 8
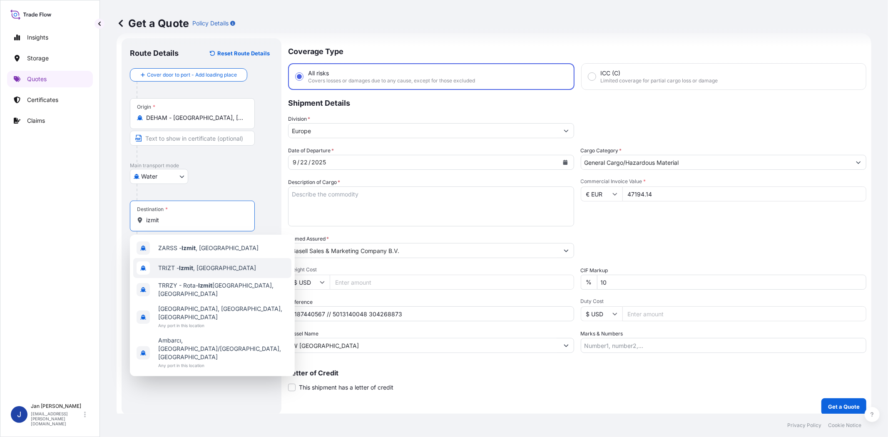
click at [194, 268] on span "TRIZT - [GEOGRAPHIC_DATA] , [GEOGRAPHIC_DATA]" at bounding box center [207, 268] width 98 height 8
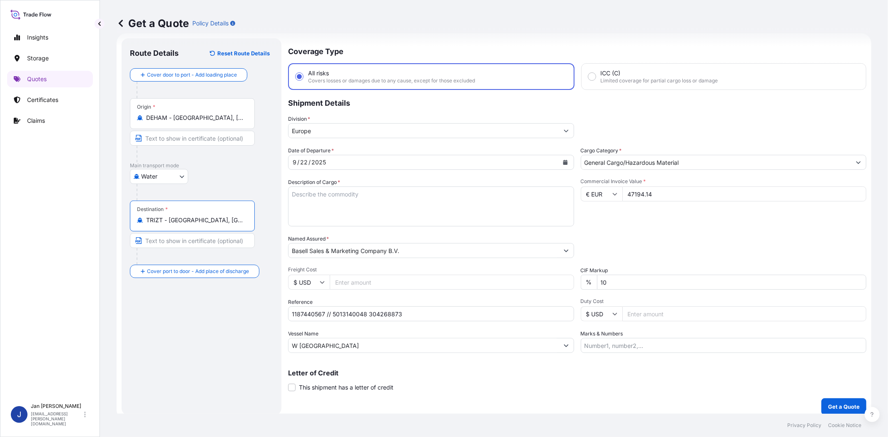
type input "TRIZT - [GEOGRAPHIC_DATA], [GEOGRAPHIC_DATA]"
click at [270, 272] on div "Cover door to port - Add loading place Place of loading Road / [GEOGRAPHIC_DATA…" at bounding box center [203, 173] width 146 height 210
click at [515, 204] on textarea "Description of Cargo *" at bounding box center [431, 207] width 286 height 40
paste textarea "OCTABIN LOADED ONTO 20 PALLETS LOADED INTO 1 40' HIGH CUBE CONTAINER HIFAX TRC …"
click at [290, 192] on textarea "OCTABIN LOADED ONTO 20 PALLETS LOADED INTO 1 40' HIGH CUBE CONTAINER HIFAX TRC …" at bounding box center [431, 207] width 286 height 40
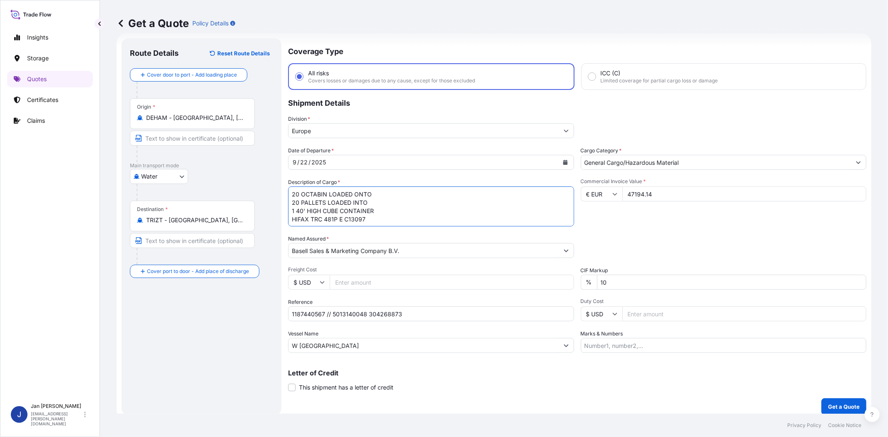
type textarea "20 OCTABIN LOADED ONTO 20 PALLETS LOADED INTO 1 40' HIGH CUBE CONTAINER HIFAX T…"
click at [689, 227] on div "Date of Departure * [DATE] Cargo Category * General Cargo/Hazardous Material De…" at bounding box center [577, 250] width 578 height 207
click at [669, 340] on input "Marks & Numbers" at bounding box center [724, 345] width 286 height 15
paste input "ULTRA PLASTIK / [GEOGRAPHIC_DATA]"
type input "ULTRA PLASTIK / [GEOGRAPHIC_DATA]"
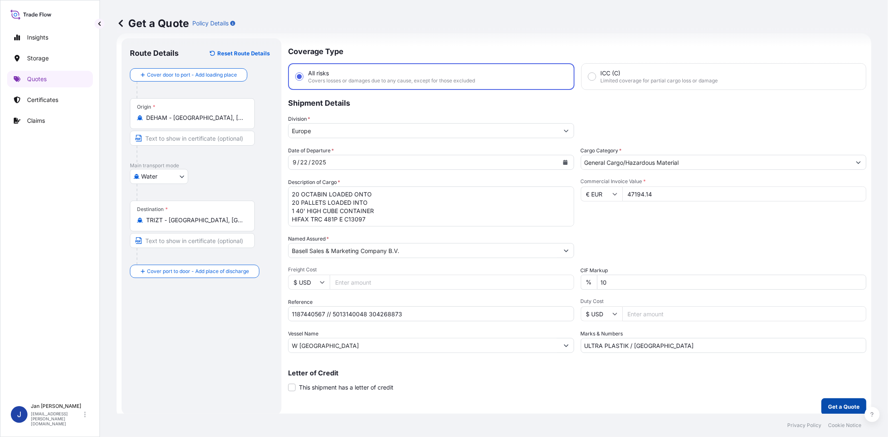
click at [832, 405] on p "Get a Quote" at bounding box center [844, 407] width 32 height 8
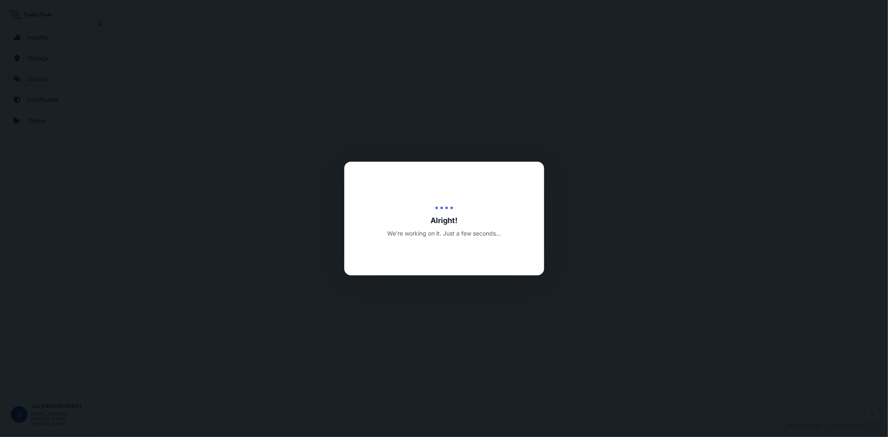
select select "Water"
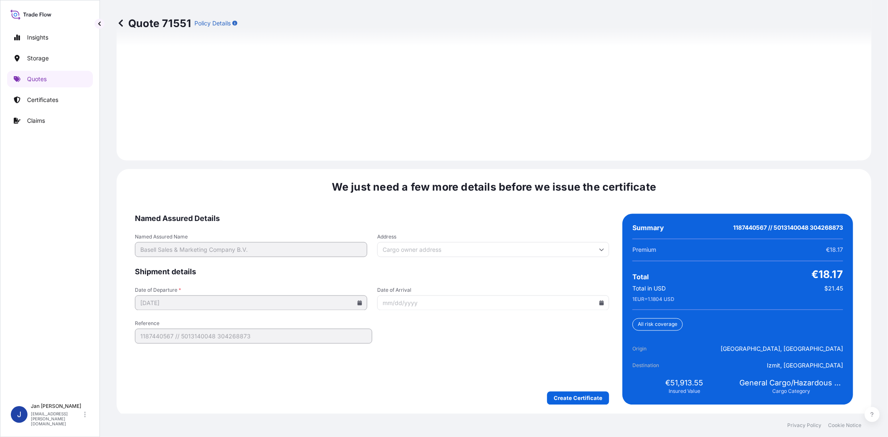
scroll to position [1150, 0]
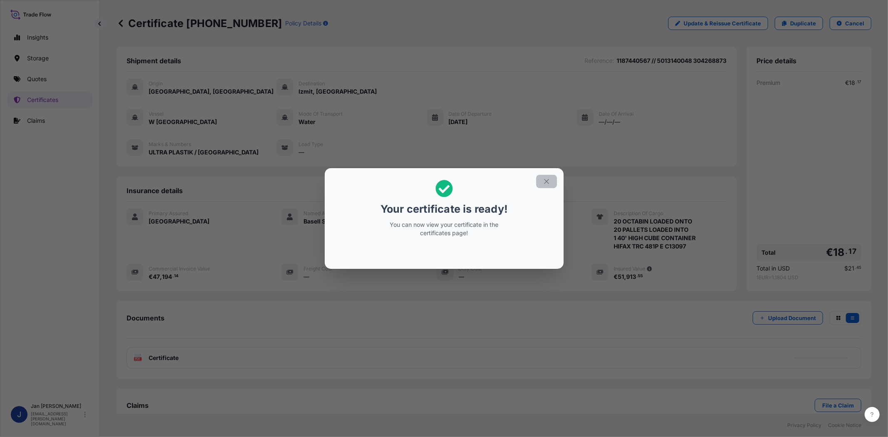
click at [543, 182] on icon "button" at bounding box center [546, 181] width 7 height 7
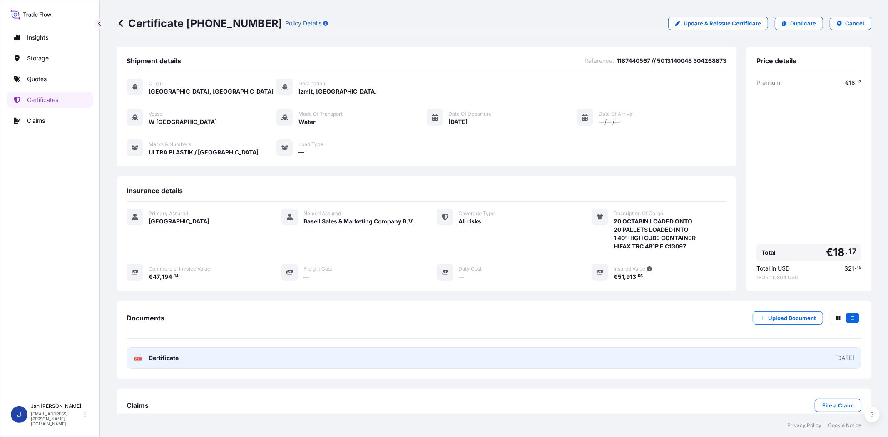
click at [135, 361] on rect at bounding box center [137, 358] width 7 height 3
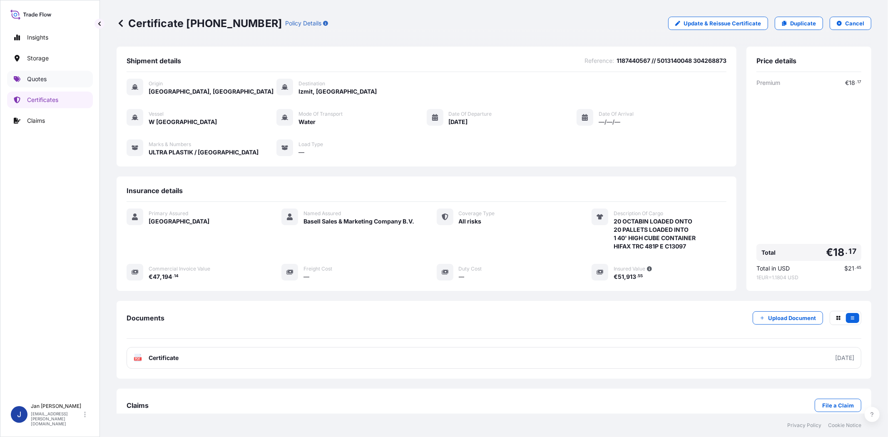
click at [25, 79] on link "Quotes" at bounding box center [50, 79] width 86 height 17
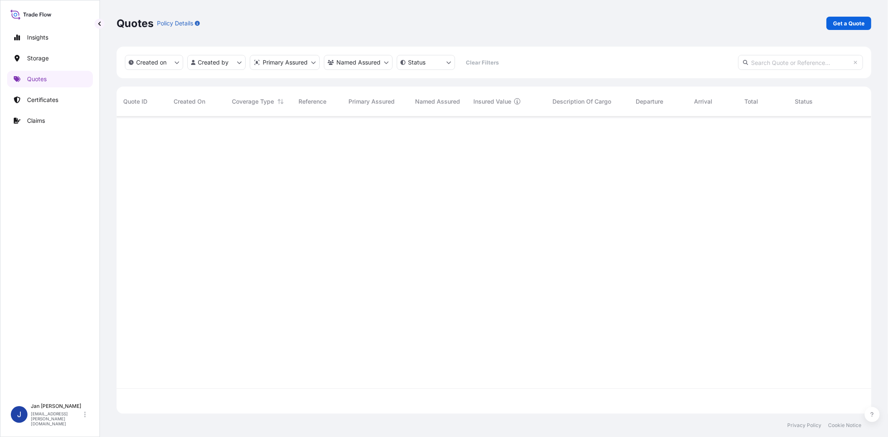
scroll to position [295, 748]
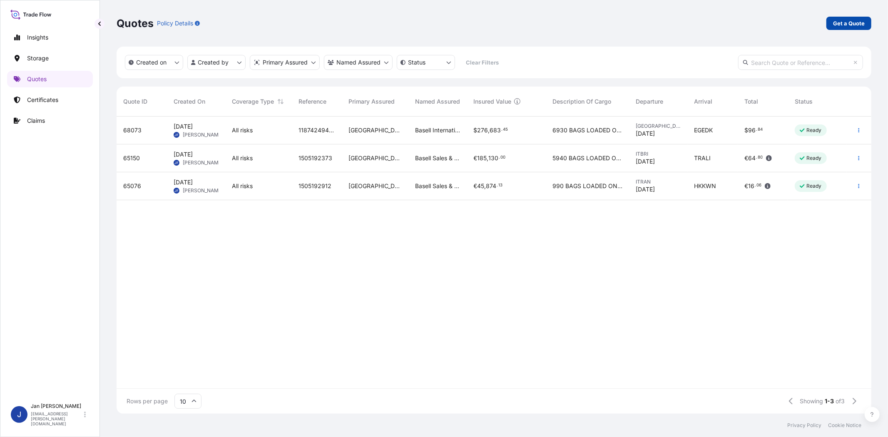
click at [860, 24] on p "Get a Quote" at bounding box center [849, 23] width 32 height 8
select select "Water"
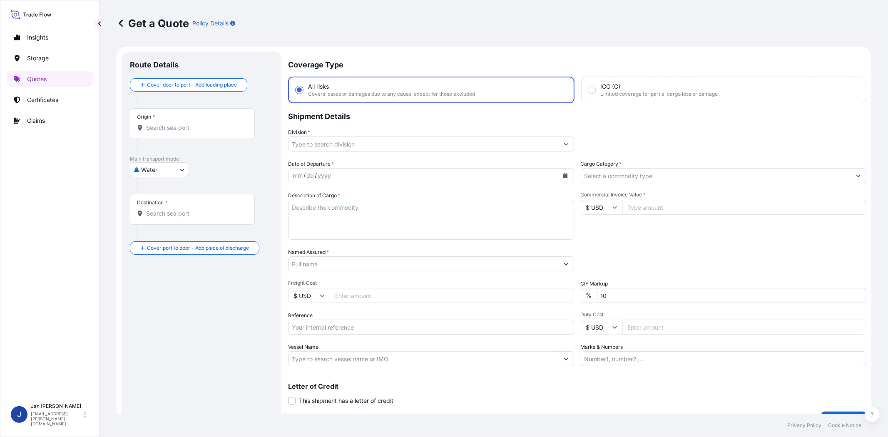
scroll to position [13, 0]
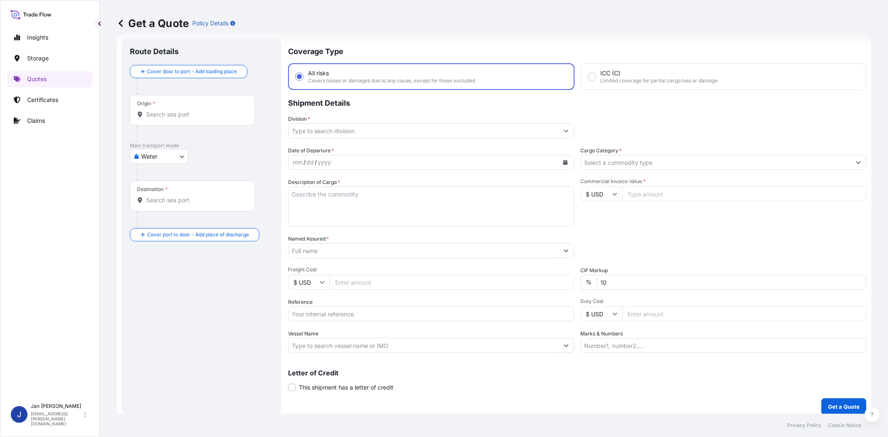
click at [660, 195] on input "Commercial Invoice Value *" at bounding box center [745, 194] width 244 height 15
type input "48202"
click at [586, 194] on input "$ USD" at bounding box center [602, 194] width 42 height 15
click at [590, 214] on div "€ EUR" at bounding box center [598, 216] width 35 height 16
type input "€ EUR"
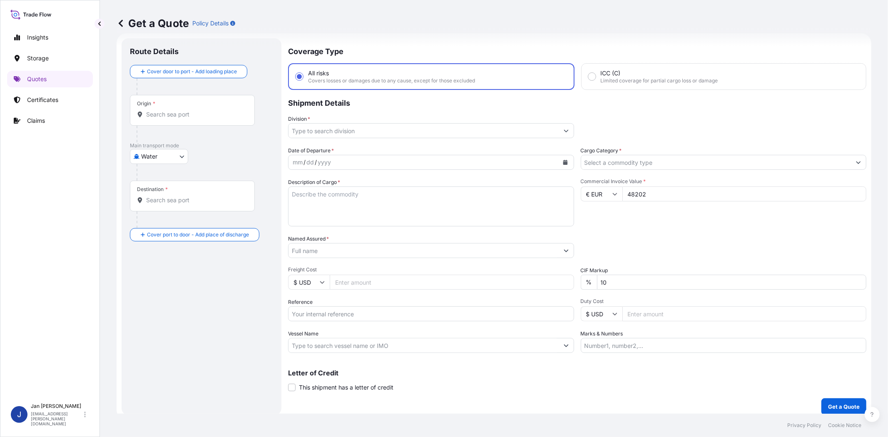
drag, startPoint x: 657, startPoint y: 220, endPoint x: 653, endPoint y: 167, distance: 52.6
click at [657, 219] on div "Commercial Invoice Value * € EUR 48202" at bounding box center [724, 202] width 286 height 48
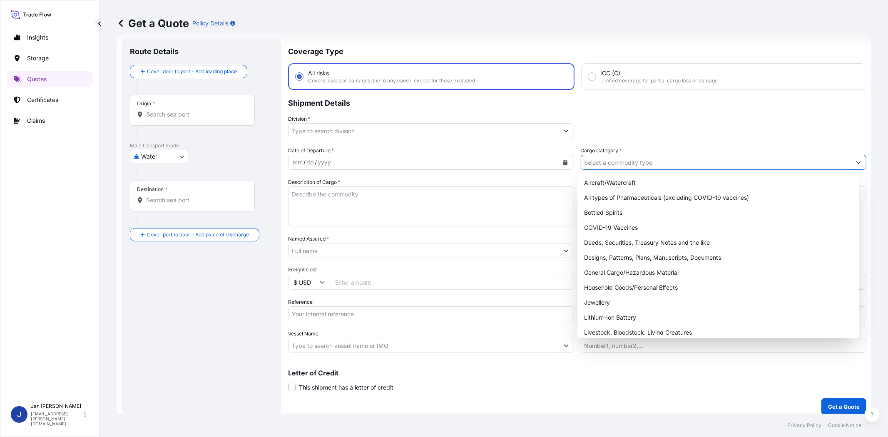
click at [652, 164] on input "Cargo Category *" at bounding box center [716, 162] width 270 height 15
click at [642, 272] on div "General Cargo/Hazardous Material" at bounding box center [718, 272] width 275 height 15
type input "General Cargo/Hazardous Material"
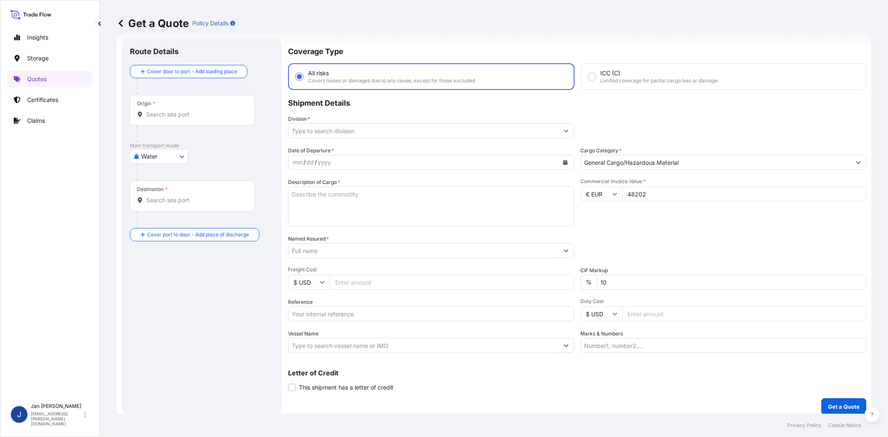
click at [644, 253] on div "Packing Category Type to search a container mode Please select a primary mode o…" at bounding box center [724, 246] width 286 height 23
click at [431, 131] on input "Division *" at bounding box center [424, 130] width 270 height 15
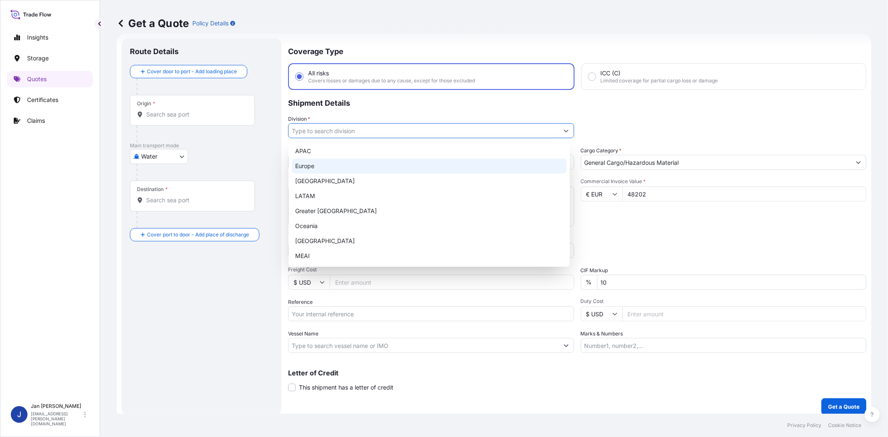
click at [411, 169] on div "Europe" at bounding box center [429, 166] width 275 height 15
type input "Europe"
click at [361, 164] on div "Europe" at bounding box center [429, 166] width 275 height 15
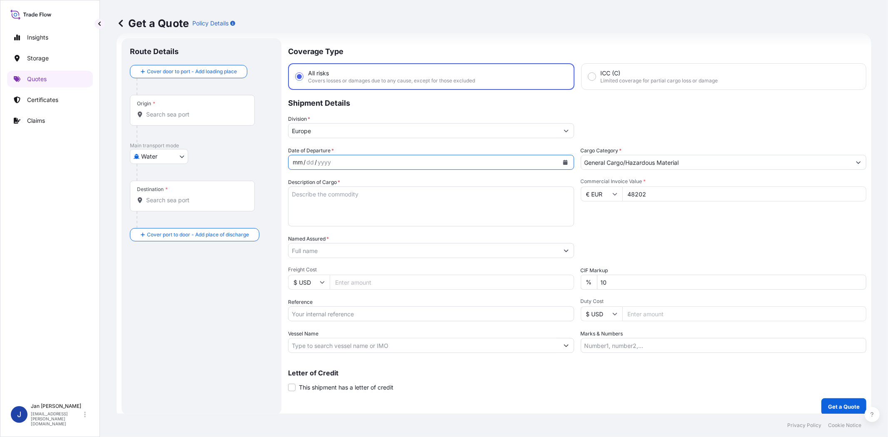
click at [365, 164] on div "mm / dd / yyyy" at bounding box center [424, 162] width 270 height 15
click at [563, 160] on icon "Calendar" at bounding box center [565, 162] width 5 height 5
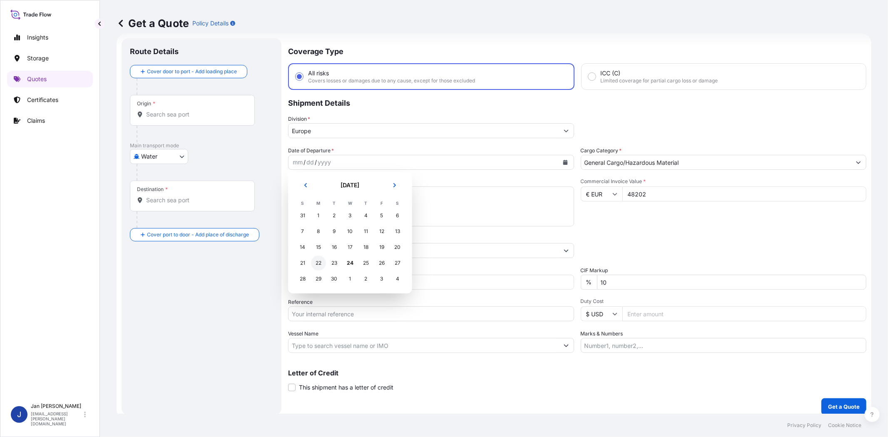
click at [321, 259] on div "22" at bounding box center [318, 263] width 15 height 15
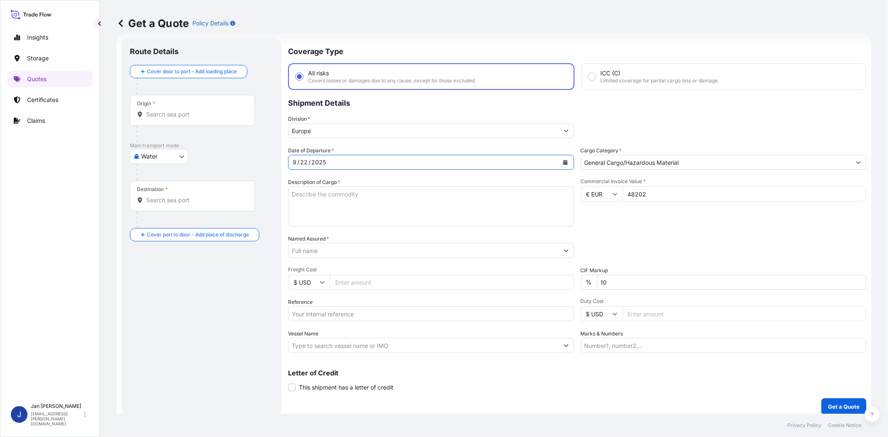
click at [386, 249] on input "Named Assured *" at bounding box center [424, 250] width 270 height 15
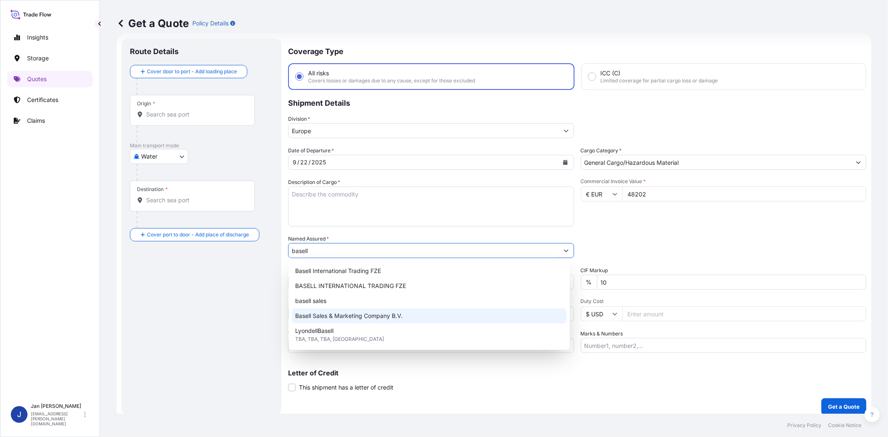
click at [372, 317] on span "Basell Sales & Marketing Company B.V." at bounding box center [348, 316] width 107 height 8
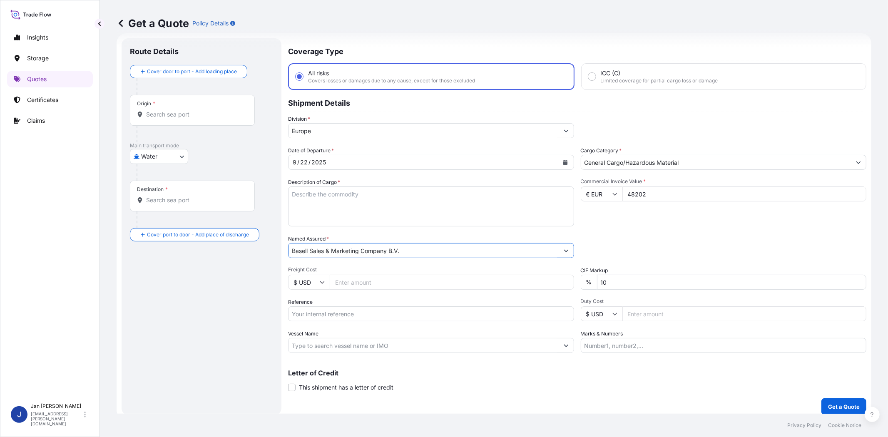
type input "Basell Sales & Marketing Company B.V."
click at [625, 229] on div "Date of Departure * [DATE] Cargo Category * General Cargo/Hazardous Material De…" at bounding box center [577, 250] width 578 height 207
click at [366, 344] on input "Vessel Name" at bounding box center [424, 345] width 270 height 15
paste input "W [GEOGRAPHIC_DATA]"
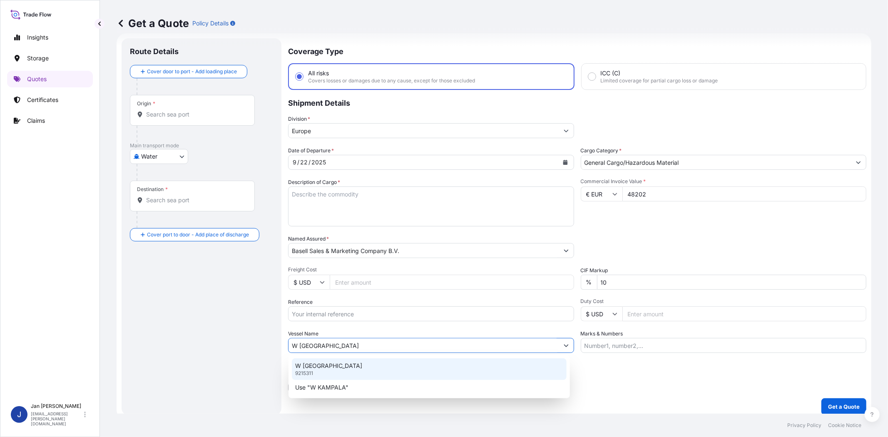
click at [367, 366] on div "W KAMPALA 9215311" at bounding box center [429, 370] width 275 height 22
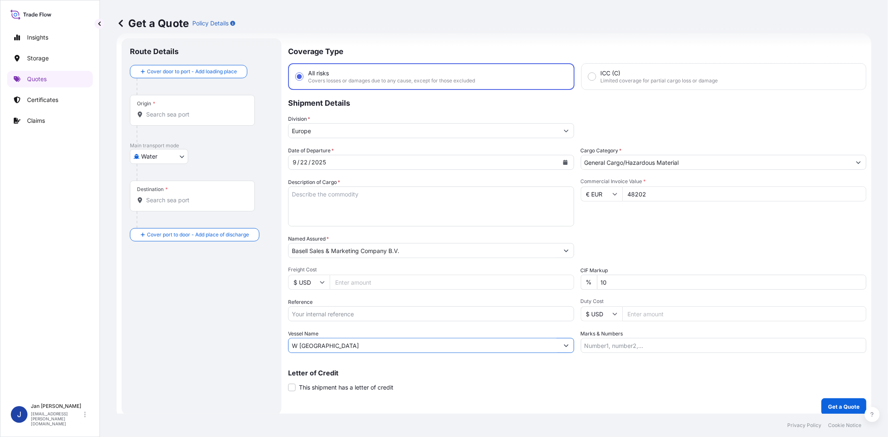
type input "W [GEOGRAPHIC_DATA]"
click at [204, 110] on input "Origin *" at bounding box center [195, 114] width 98 height 8
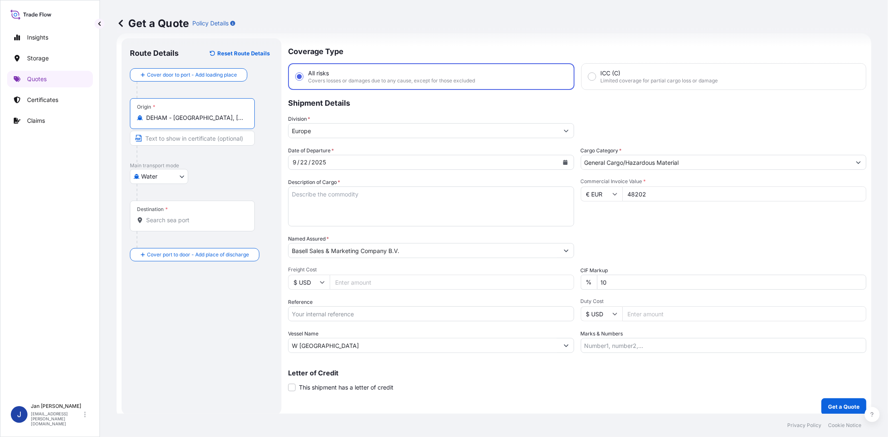
type input "DEHAM - [GEOGRAPHIC_DATA], [GEOGRAPHIC_DATA]"
click at [202, 224] on input "Destination *" at bounding box center [195, 220] width 98 height 8
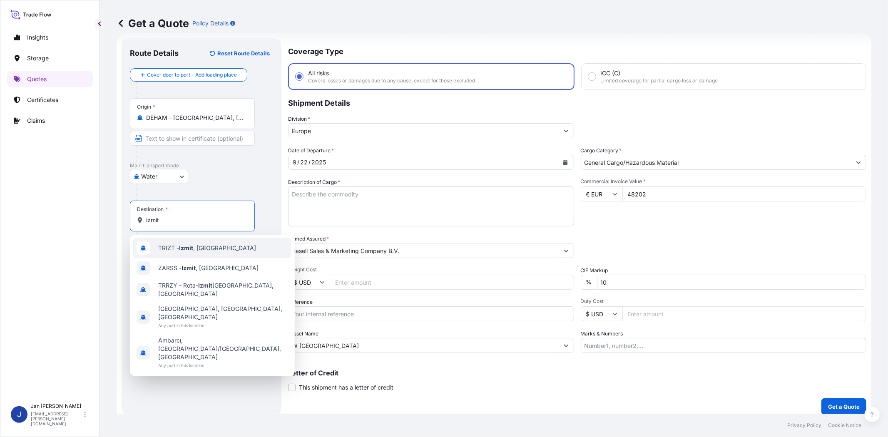
click at [195, 246] on span "TRIZT - [GEOGRAPHIC_DATA] , [GEOGRAPHIC_DATA]" at bounding box center [207, 248] width 98 height 8
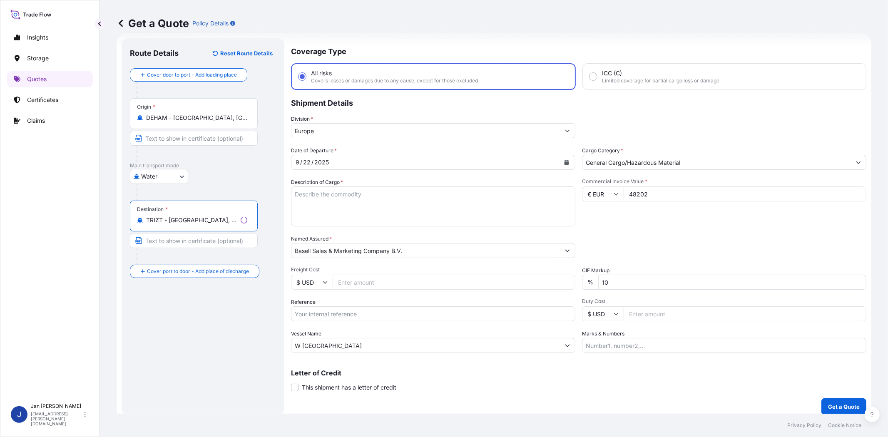
type input "TRIZT - [GEOGRAPHIC_DATA], [GEOGRAPHIC_DATA]"
click at [635, 225] on div "Commercial Invoice Value * € EUR 48202" at bounding box center [724, 202] width 286 height 48
click at [410, 313] on input "Reference" at bounding box center [431, 314] width 286 height 15
paste input "1187440682 // 5013140046 304268872"
type input "1187440682 // 5013140046 304268872"
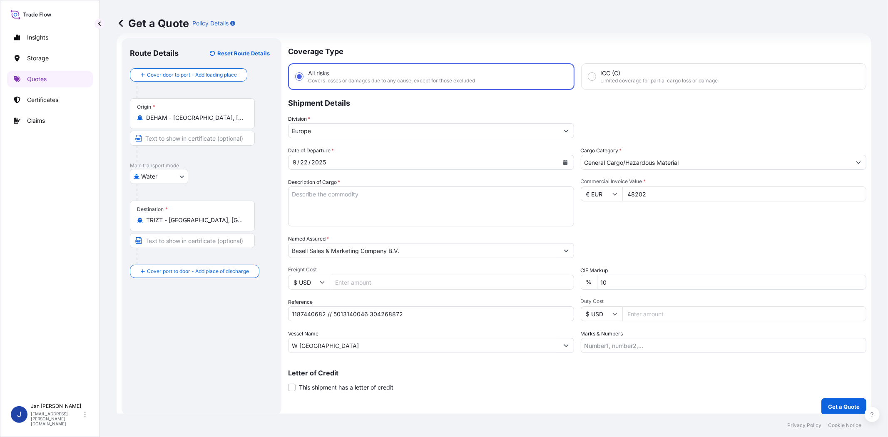
click at [613, 222] on div "Commercial Invoice Value * € EUR 48202" at bounding box center [724, 202] width 286 height 48
drag, startPoint x: 369, startPoint y: 214, endPoint x: 354, endPoint y: 208, distance: 15.9
click at [369, 214] on textarea "Description of Cargo *" at bounding box center [431, 207] width 286 height 40
paste textarea "OCTABINS LOADED ONTO 20 PALLETS LOADED INTO 1 40' HIGH CUBE CONTAINER HIFAX TRC…"
click at [288, 193] on textarea "OCTABINS LOADED ONTO 20 PALLETS LOADED INTO 1 40' HIGH CUBE CONTAINER HIFAX TRC…" at bounding box center [431, 207] width 286 height 40
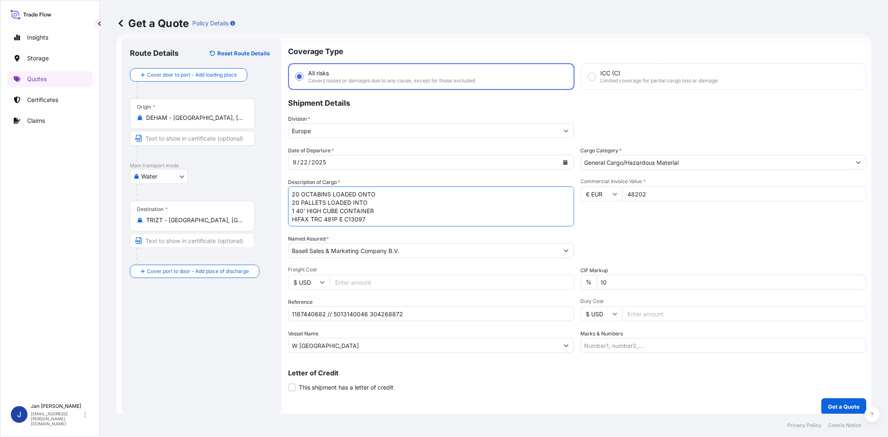
type textarea "20 OCTABINS LOADED ONTO 20 PALLETS LOADED INTO 1 40' HIGH CUBE CONTAINER HIFAX …"
click at [718, 229] on div "Date of Departure * [DATE] Cargo Category * General Cargo/Hazardous Material De…" at bounding box center [577, 250] width 578 height 207
click at [664, 341] on input "Marks & Numbers" at bounding box center [724, 345] width 286 height 15
paste input "ULTRA PLASTIK / [GEOGRAPHIC_DATA]"
type input "ULTRA PLASTIK / [GEOGRAPHIC_DATA]"
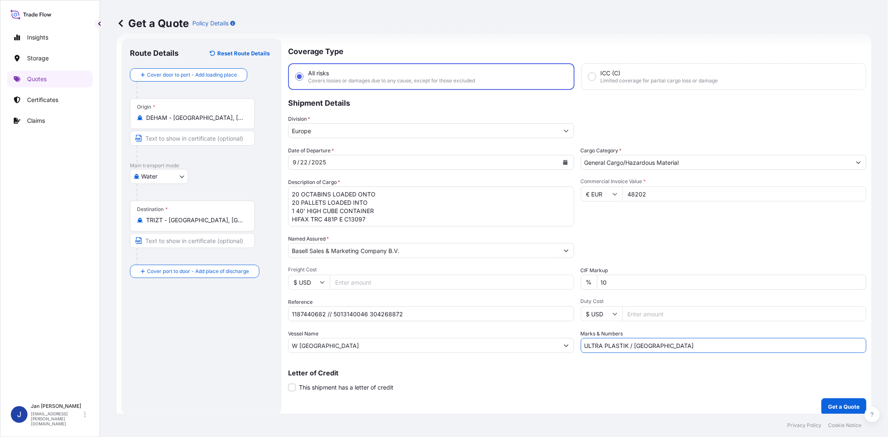
click at [659, 377] on div "Letter of Credit This shipment has a letter of credit Letter of credit * Letter…" at bounding box center [577, 381] width 578 height 22
click at [828, 403] on p "Get a Quote" at bounding box center [844, 407] width 32 height 8
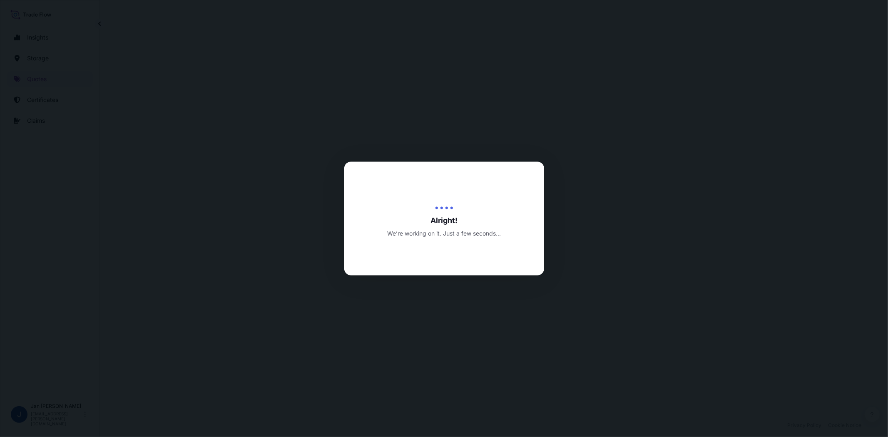
select select "Water"
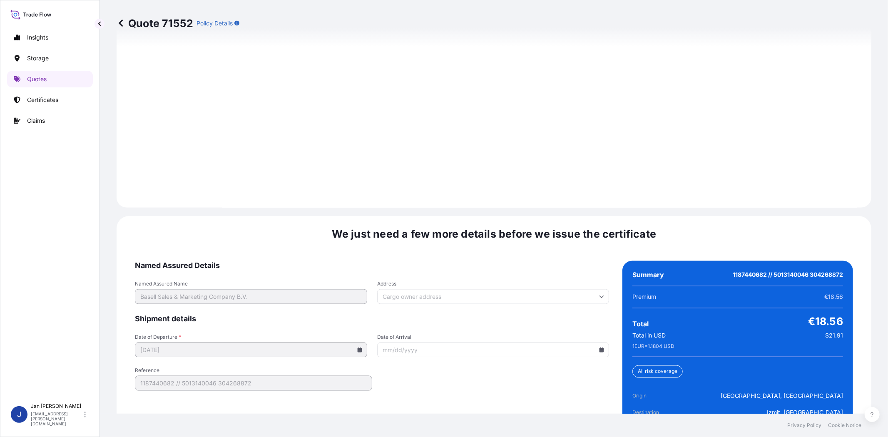
scroll to position [1150, 0]
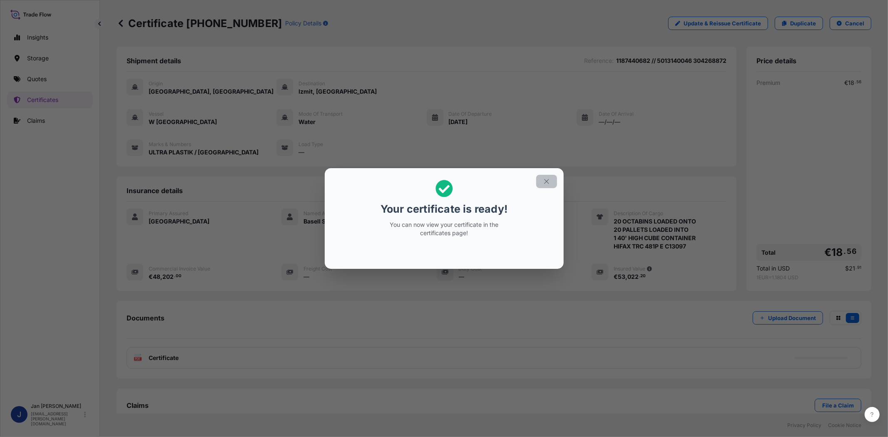
click at [552, 183] on button "button" at bounding box center [546, 181] width 21 height 13
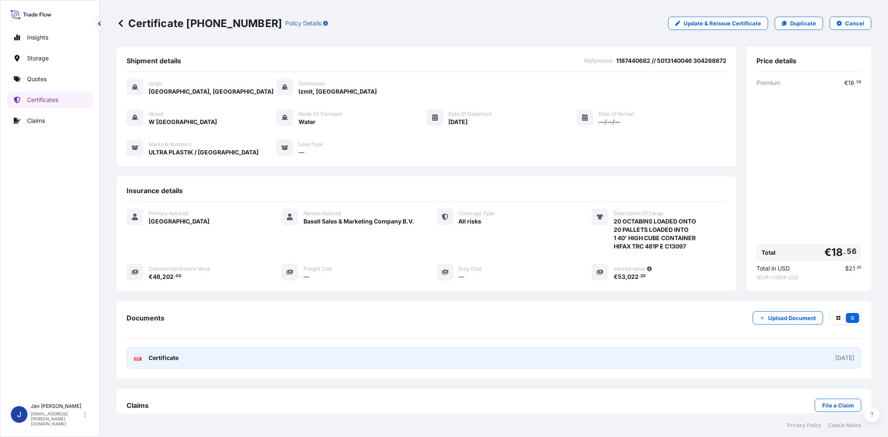
click at [140, 359] on text "PDF" at bounding box center [137, 359] width 5 height 3
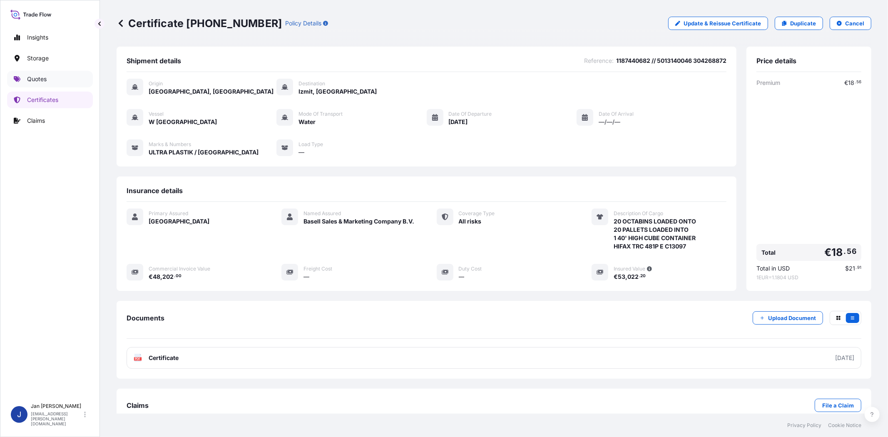
click at [61, 75] on link "Quotes" at bounding box center [50, 79] width 86 height 17
